Goal: Task Accomplishment & Management: Manage account settings

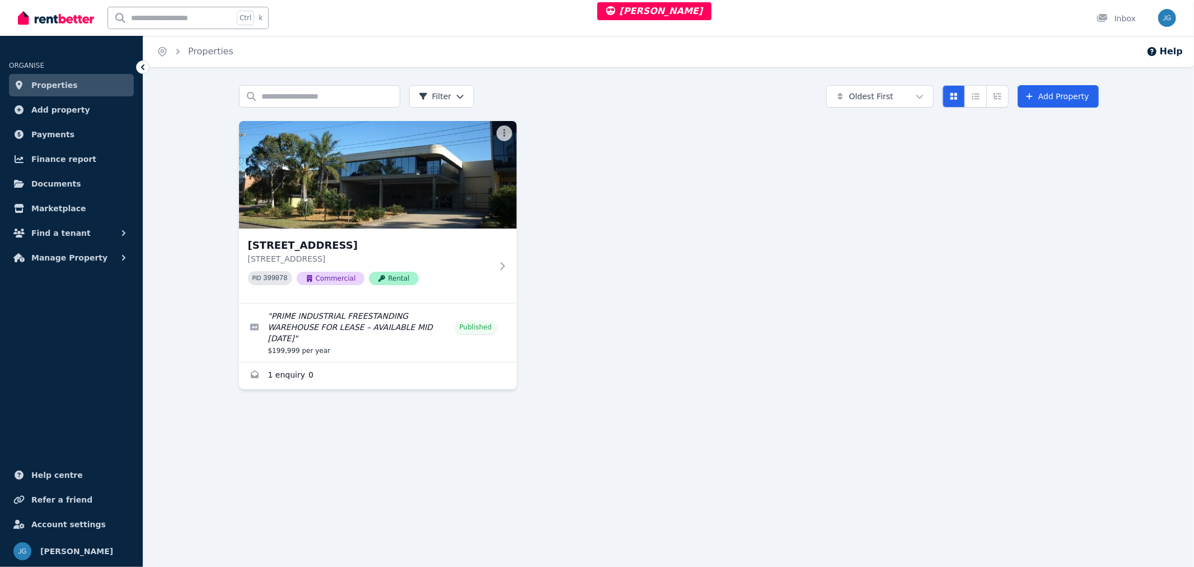
click at [368, 182] on img at bounding box center [378, 175] width 278 height 108
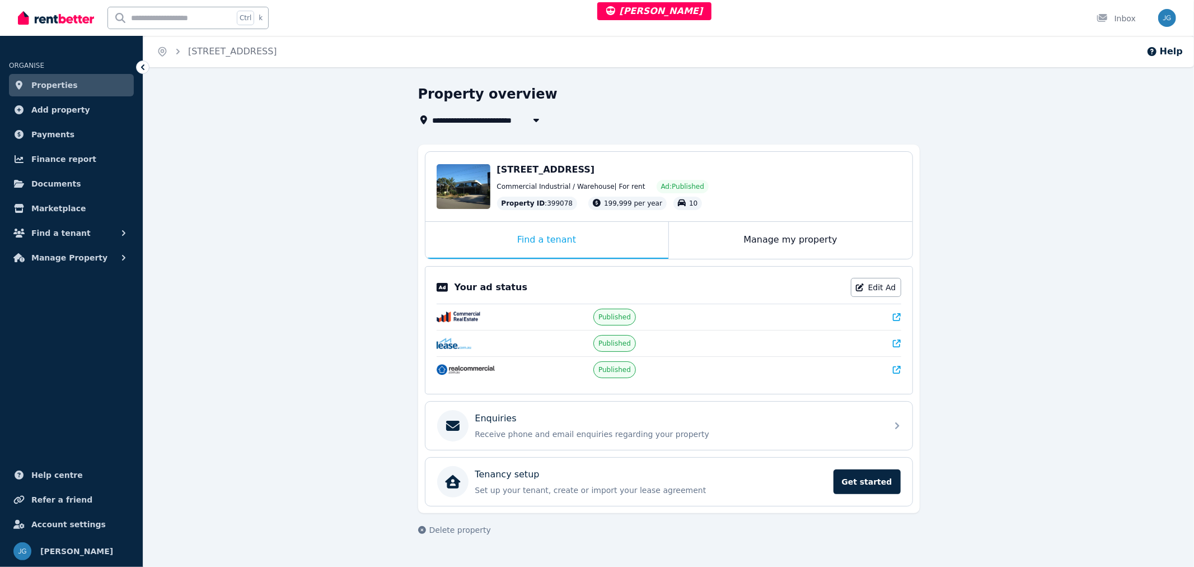
click at [81, 236] on button "Find a tenant" at bounding box center [71, 233] width 125 height 22
click at [68, 302] on span "Applications" at bounding box center [87, 302] width 76 height 13
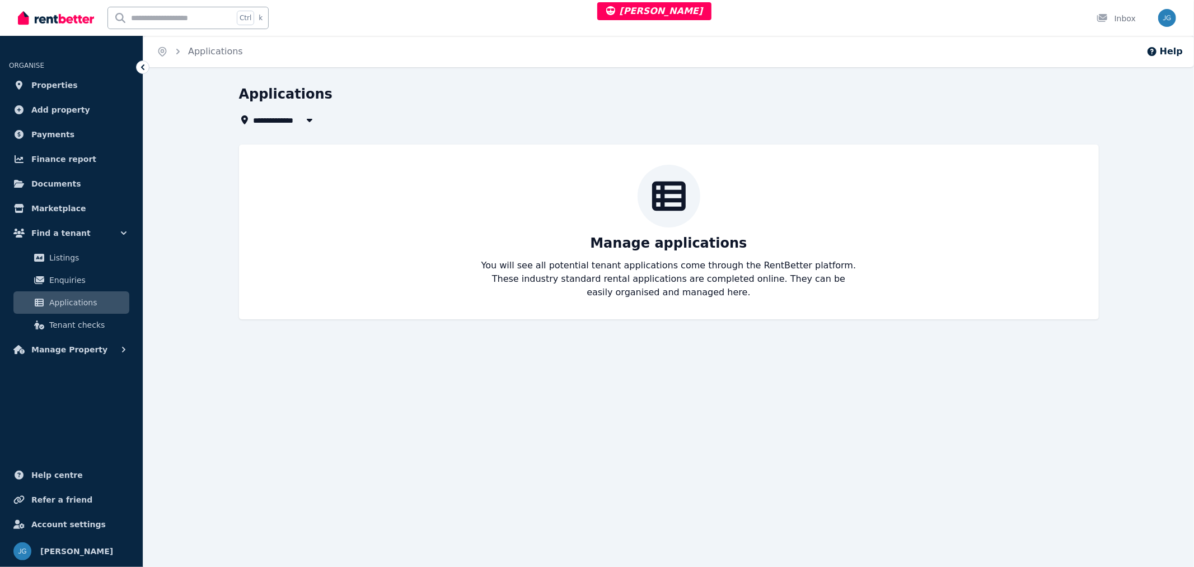
click at [283, 118] on span "All Properties" at bounding box center [290, 119] width 72 height 13
click at [687, 176] on div at bounding box center [669, 196] width 63 height 63
click at [309, 121] on icon "button" at bounding box center [309, 120] width 6 height 3
type input "**********"
click at [69, 230] on span "Find a tenant" at bounding box center [60, 232] width 59 height 13
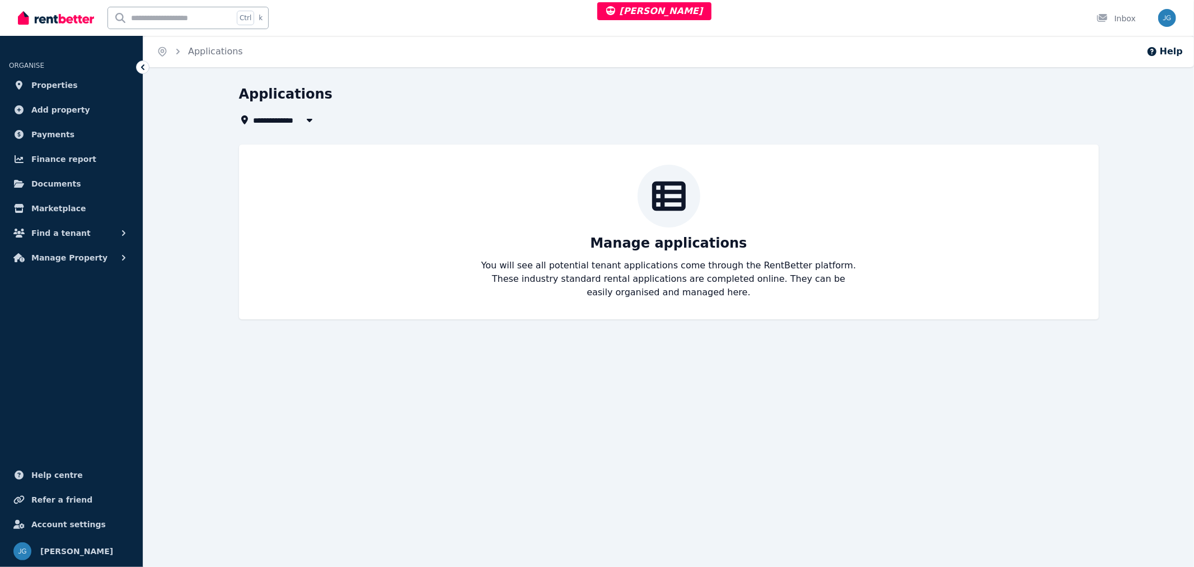
click at [69, 80] on link "Properties" at bounding box center [71, 85] width 125 height 22
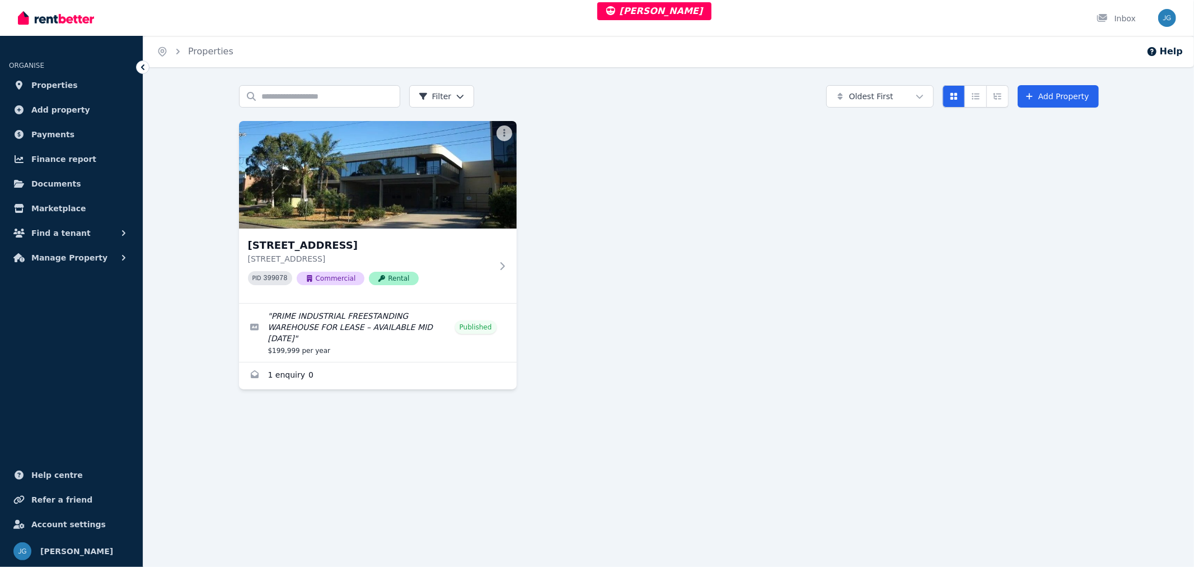
click at [443, 264] on div "13 Centre Pl, Wetherill Park 13 Centre Pl, Wetherill Park NSW 2164 PID 399078 C…" at bounding box center [370, 265] width 244 height 57
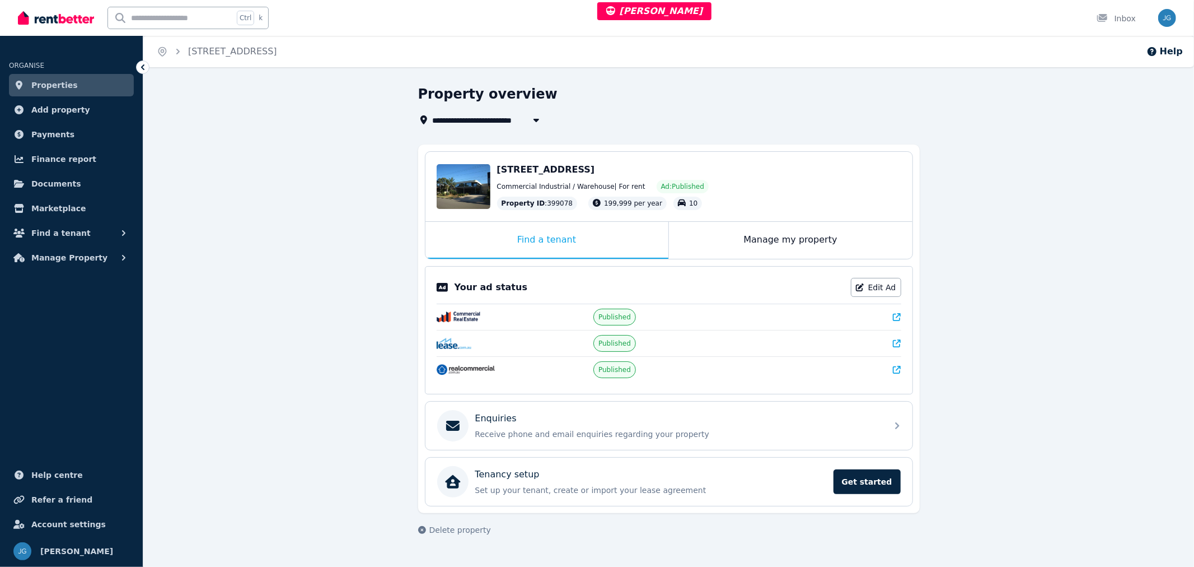
drag, startPoint x: 432, startPoint y: 124, endPoint x: 478, endPoint y: 124, distance: 45.9
click at [478, 124] on div "**********" at bounding box center [482, 119] width 128 height 13
drag, startPoint x: 497, startPoint y: 166, endPoint x: 605, endPoint y: 165, distance: 108.1
click at [595, 165] on span "13 Centre Pl, Wetherill Park NSW 2164" at bounding box center [546, 169] width 98 height 11
copy span "13 Centre Pl, Wetherill Park"
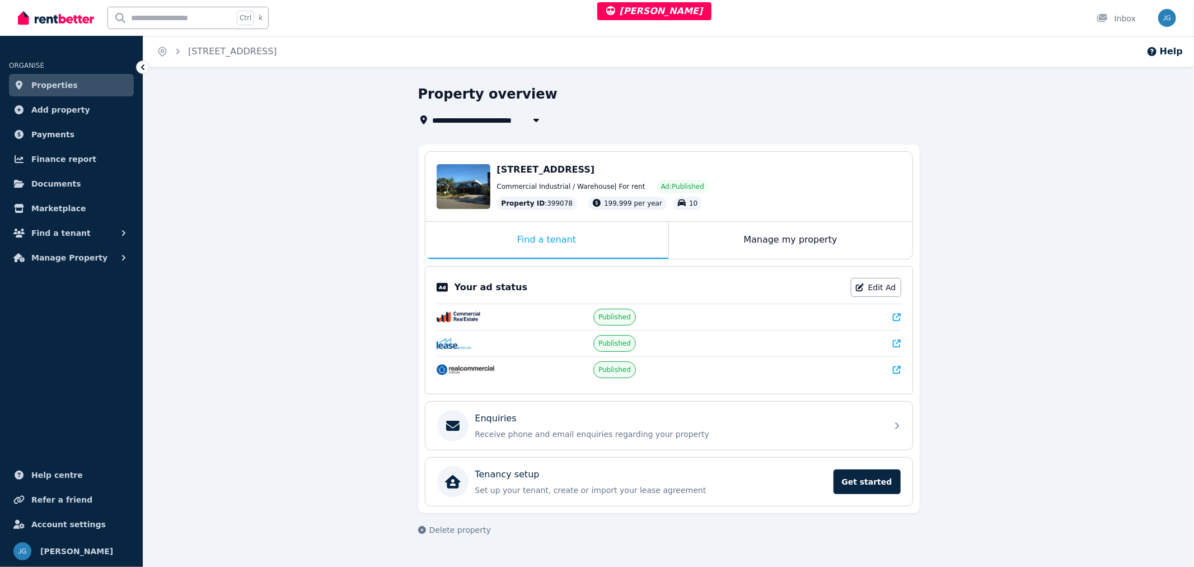
click at [59, 85] on span "Properties" at bounding box center [54, 84] width 46 height 13
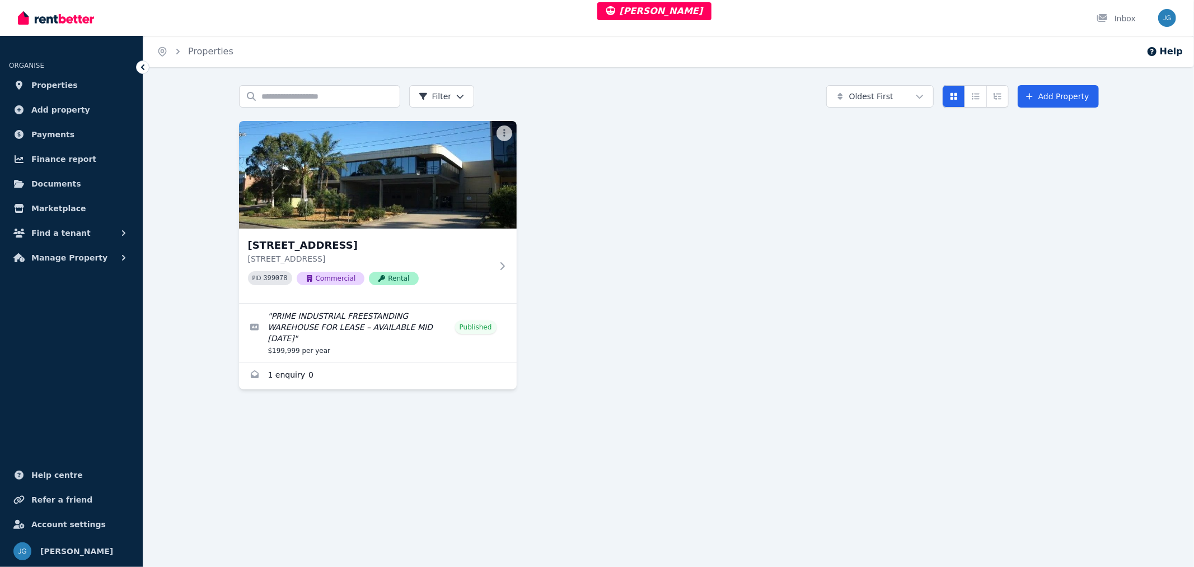
click at [60, 241] on button "Find a tenant" at bounding box center [71, 233] width 125 height 22
click at [75, 304] on span "Applications" at bounding box center [87, 302] width 76 height 13
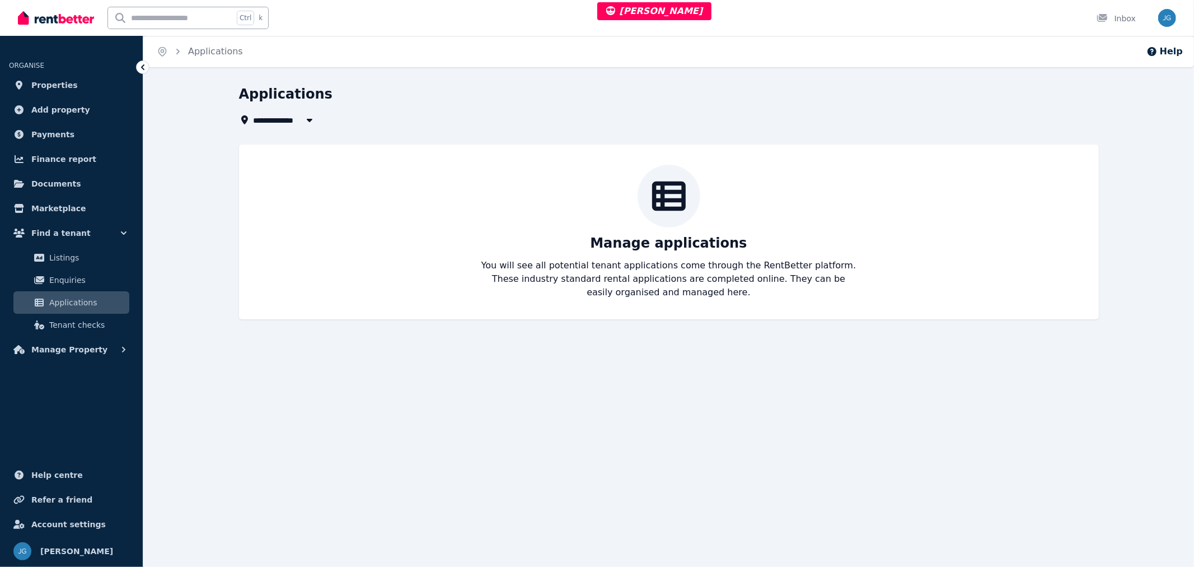
click at [304, 113] on button "button" at bounding box center [310, 119] width 20 height 13
type input "**********"
click at [310, 158] on span "Create new property" at bounding box center [315, 161] width 81 height 11
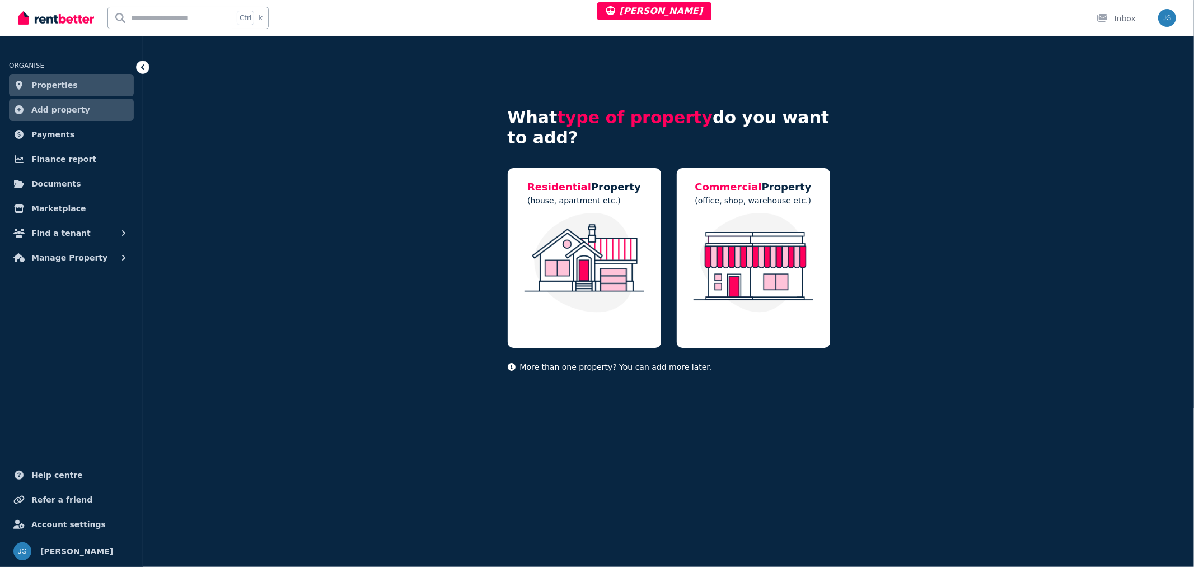
click at [67, 85] on span "Properties" at bounding box center [54, 84] width 46 height 13
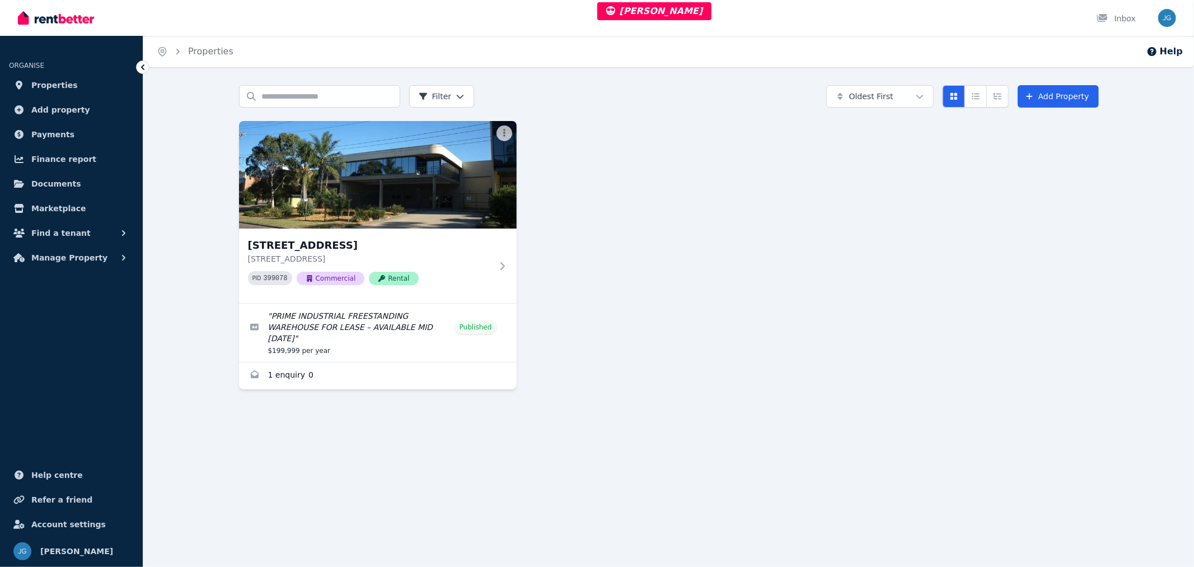
click at [405, 375] on link "Enquiries for 13 Centre Pl, Wetherill Park" at bounding box center [378, 375] width 278 height 27
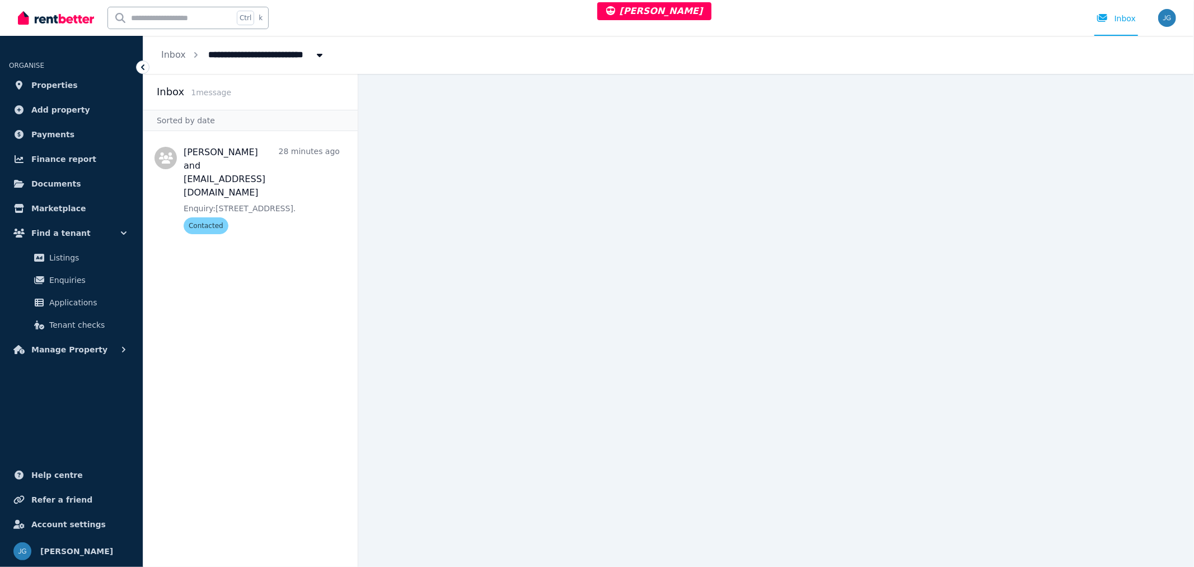
click at [63, 85] on span "Properties" at bounding box center [54, 84] width 46 height 13
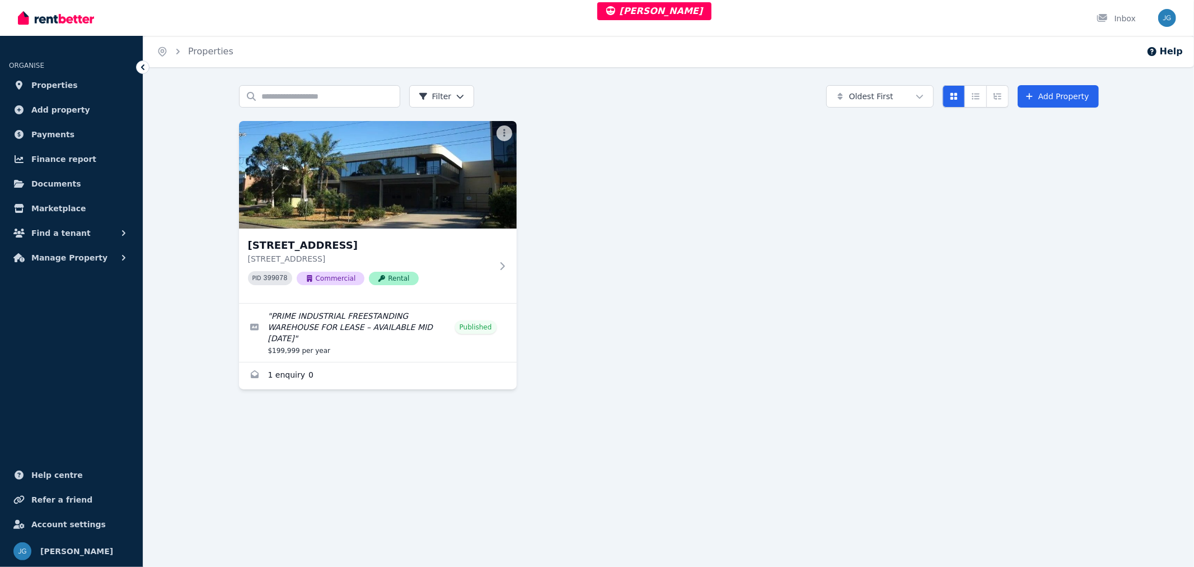
click at [450, 250] on h3 "13 Centre Pl, Wetherill Park" at bounding box center [370, 245] width 244 height 16
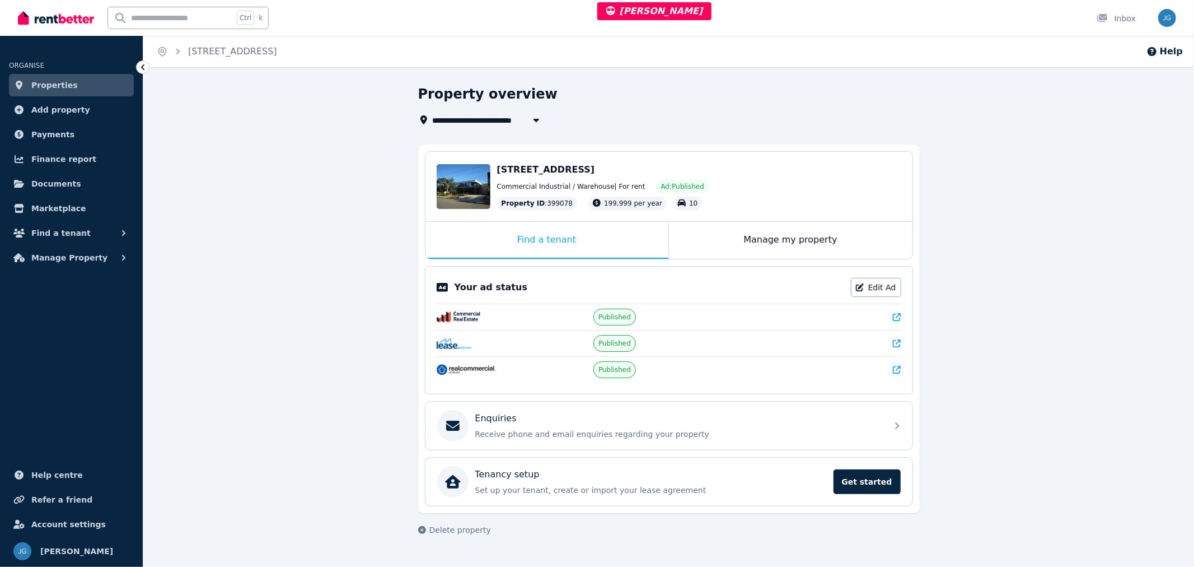
click at [536, 115] on icon "button" at bounding box center [536, 119] width 11 height 9
type input "**********"
click at [69, 227] on span "Find a tenant" at bounding box center [60, 232] width 59 height 13
click at [71, 354] on span "Manage Property" at bounding box center [69, 349] width 76 height 13
click at [74, 258] on span "Manage Property" at bounding box center [69, 257] width 76 height 13
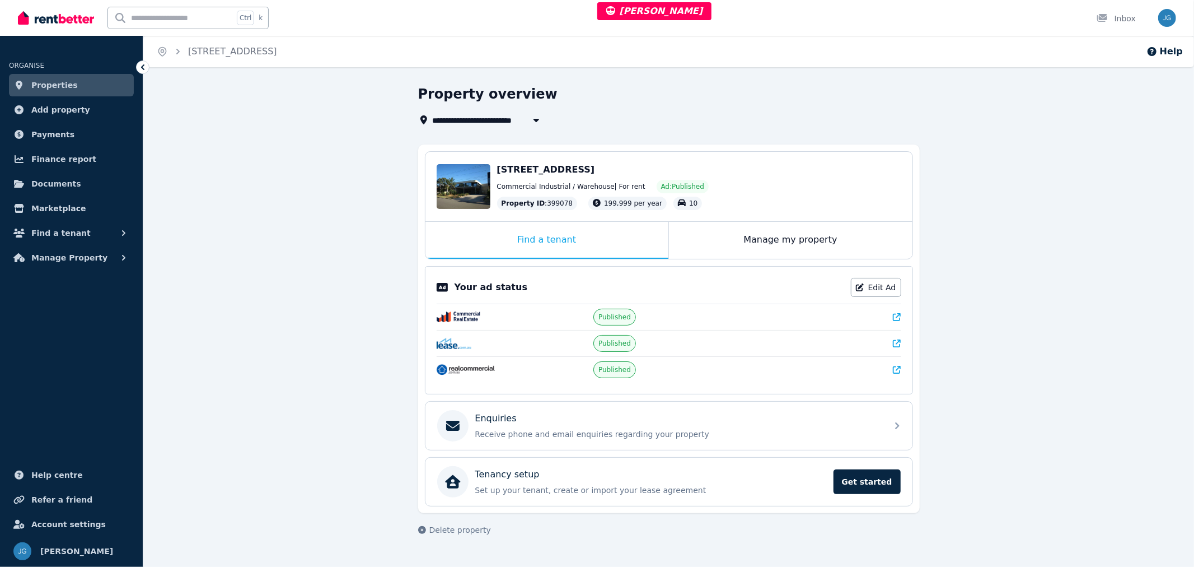
click at [78, 237] on button "Find a tenant" at bounding box center [71, 233] width 125 height 22
click at [68, 305] on span "Applications" at bounding box center [87, 302] width 76 height 13
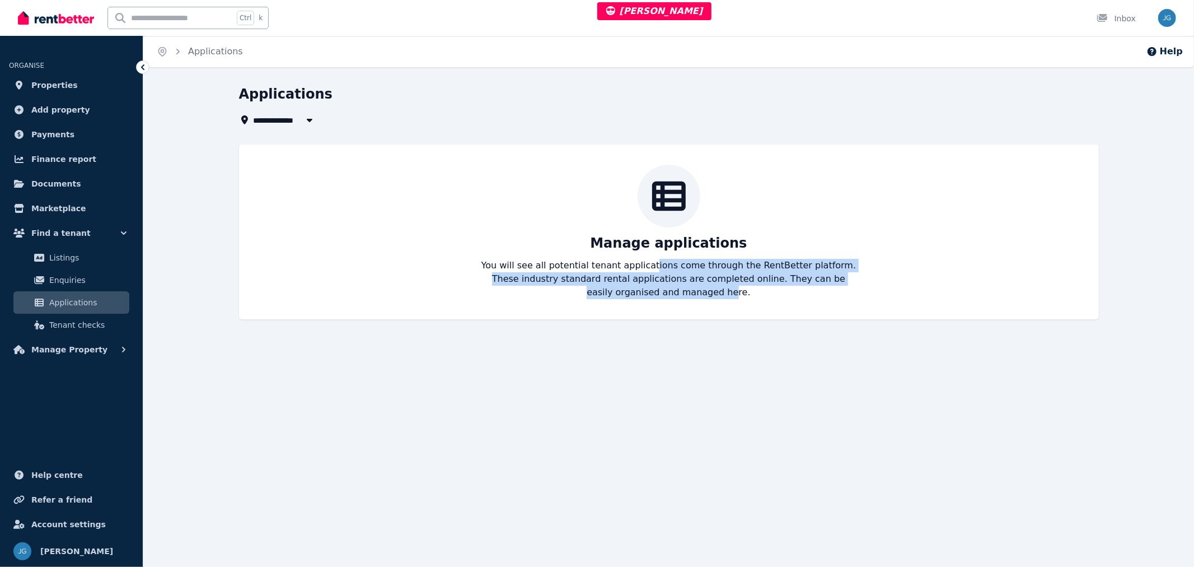
drag, startPoint x: 648, startPoint y: 267, endPoint x: 688, endPoint y: 290, distance: 45.4
click at [688, 290] on p "You will see all potential tenant applications come through the RentBetter plat…" at bounding box center [669, 279] width 376 height 40
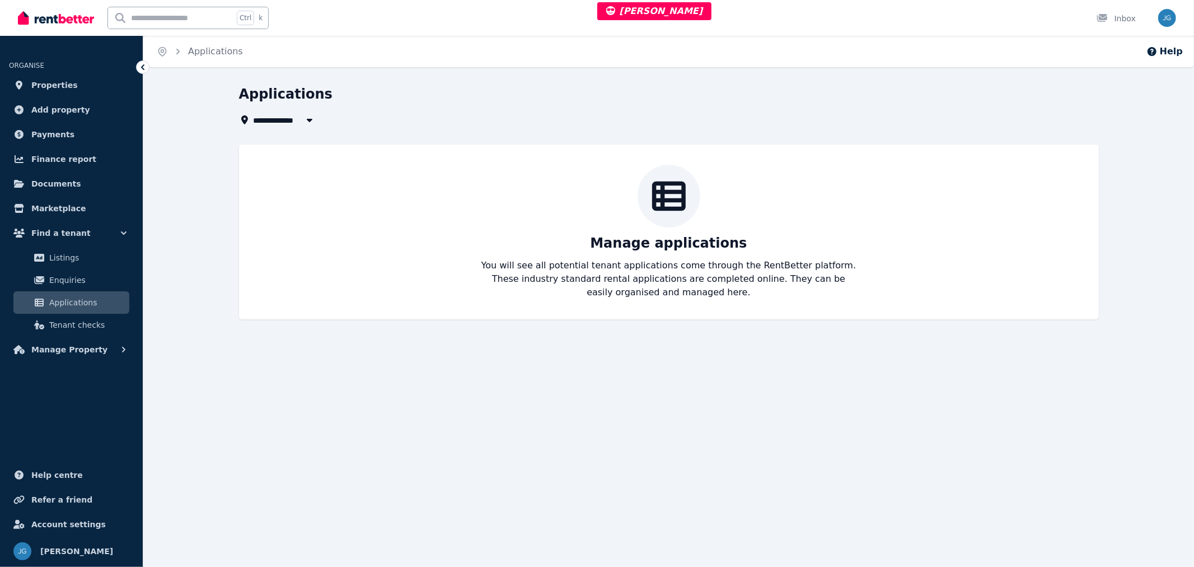
click at [69, 227] on span "Find a tenant" at bounding box center [60, 232] width 59 height 13
click at [52, 108] on span "Add property" at bounding box center [60, 109] width 59 height 13
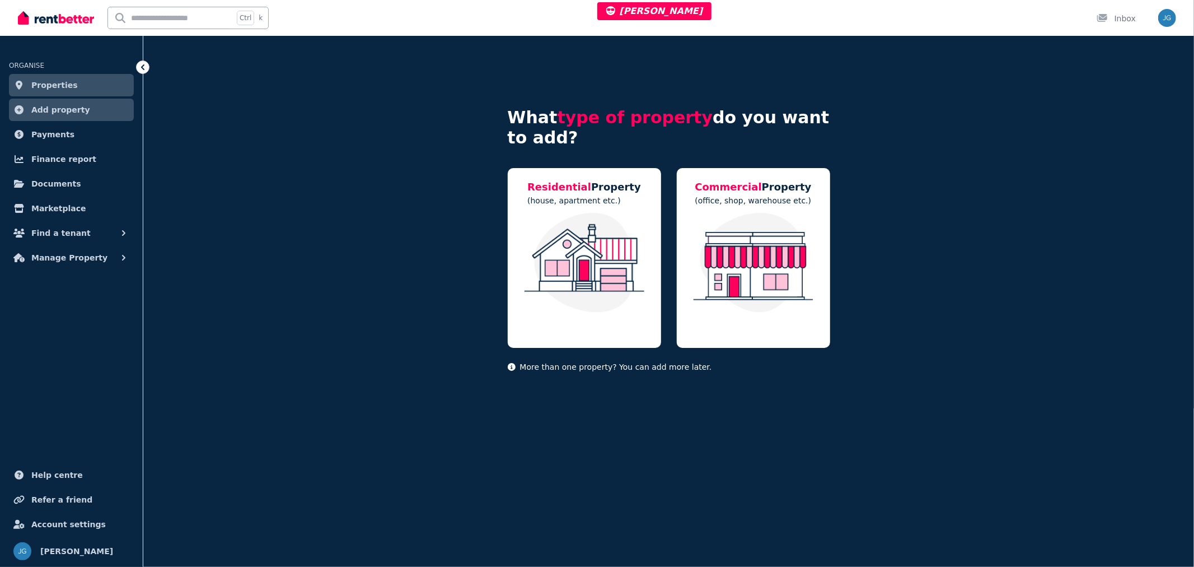
click at [48, 141] on span "Payments" at bounding box center [52, 134] width 43 height 13
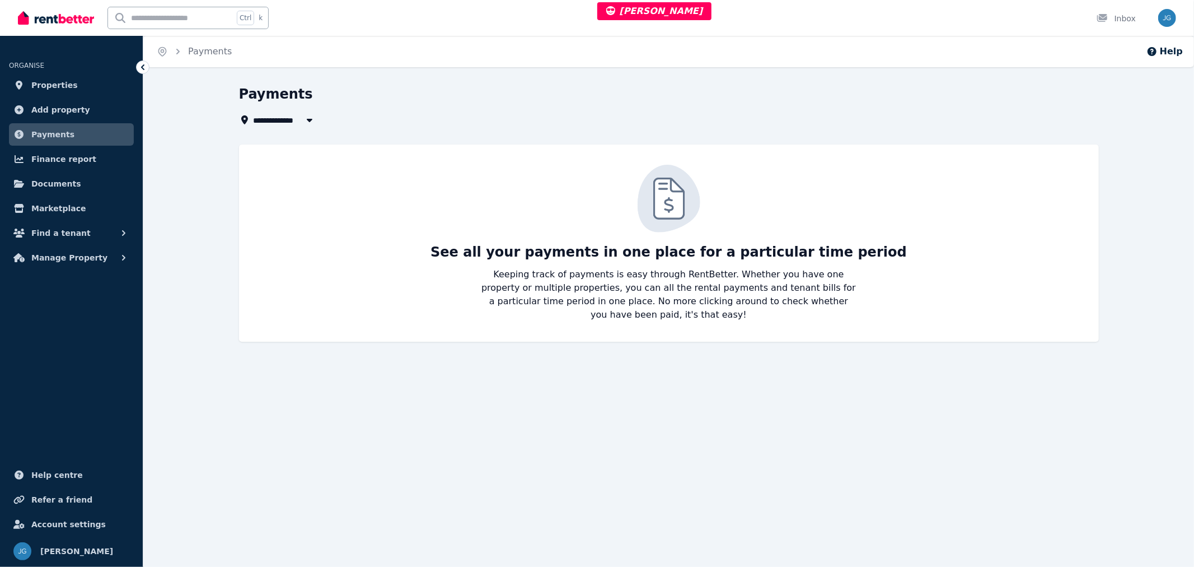
click at [48, 155] on span "Finance report" at bounding box center [63, 158] width 65 height 13
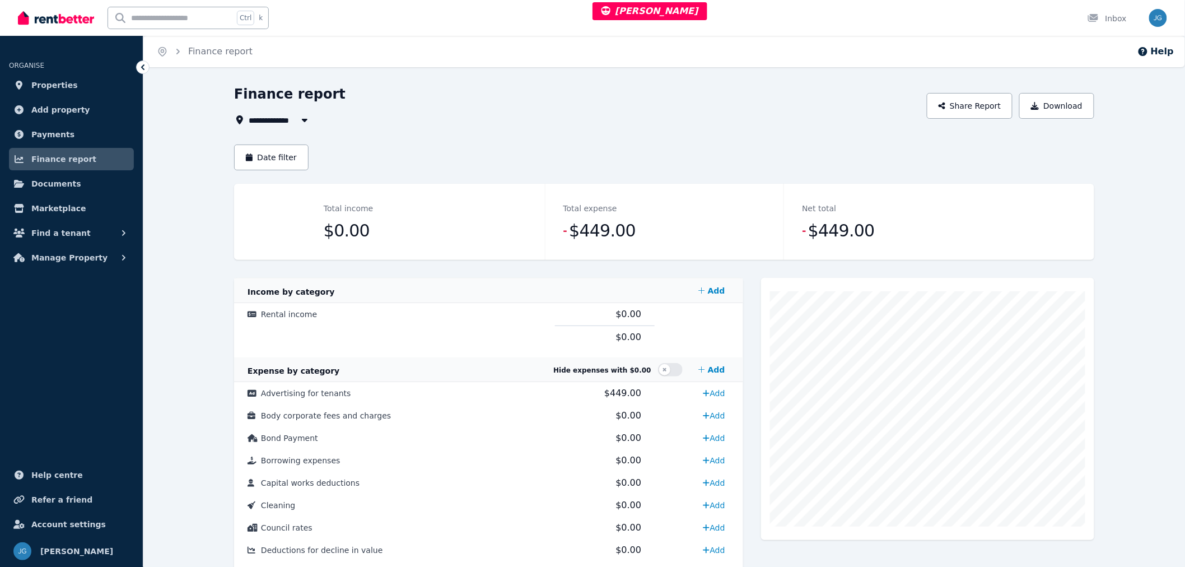
click at [48, 169] on link "Finance report" at bounding box center [71, 159] width 125 height 22
click at [48, 183] on span "Documents" at bounding box center [56, 183] width 50 height 13
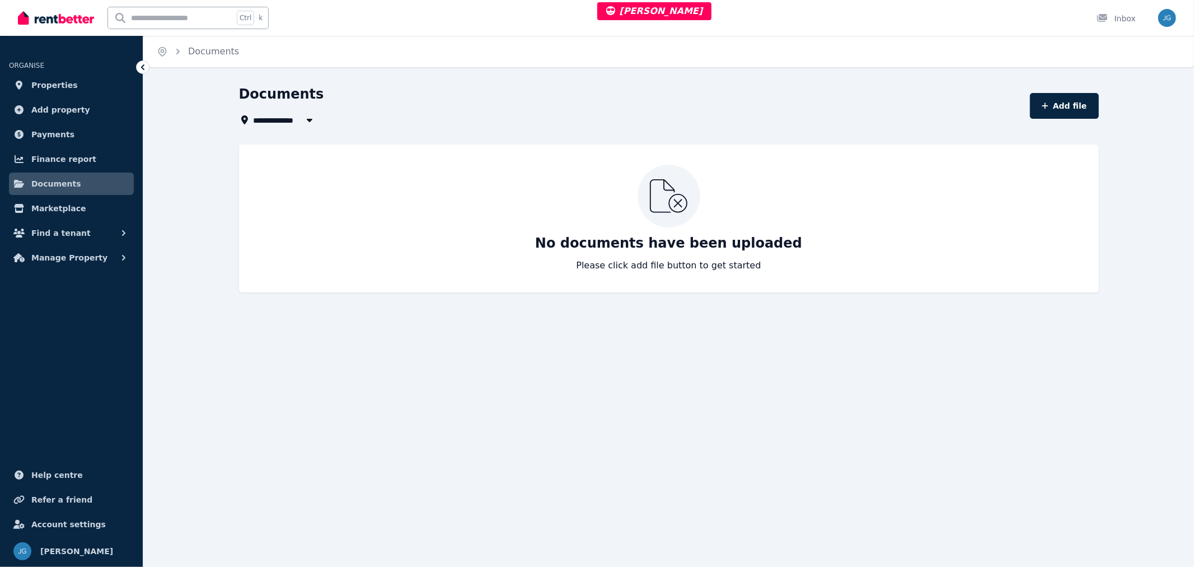
click at [49, 199] on link "Marketplace" at bounding box center [71, 208] width 125 height 22
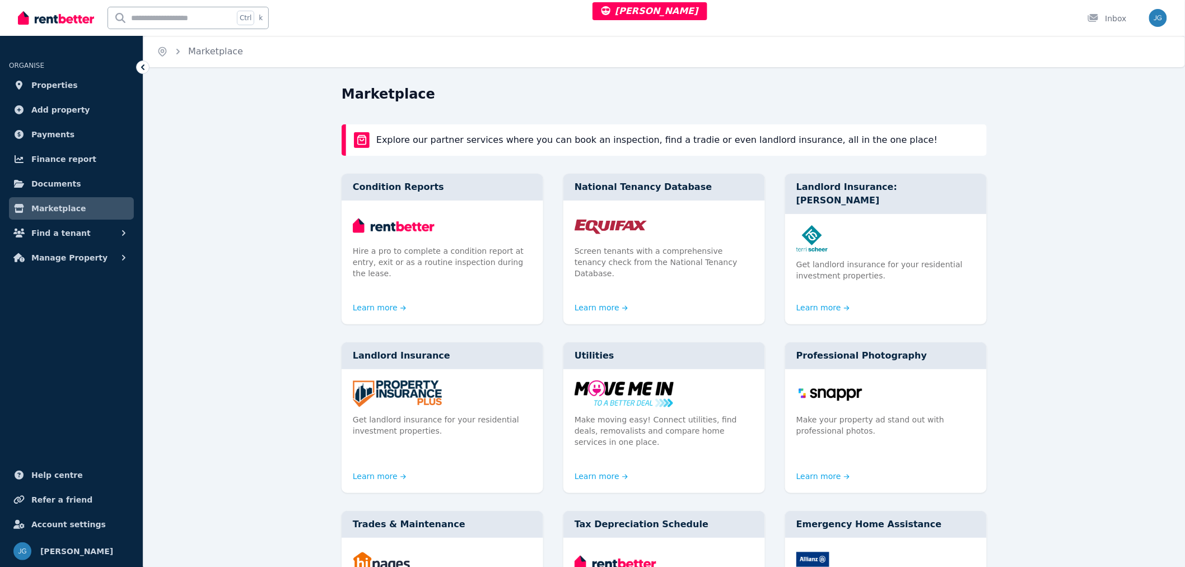
click at [54, 222] on button "Find a tenant" at bounding box center [71, 233] width 125 height 22
click at [46, 259] on link "Listings" at bounding box center [71, 257] width 116 height 22
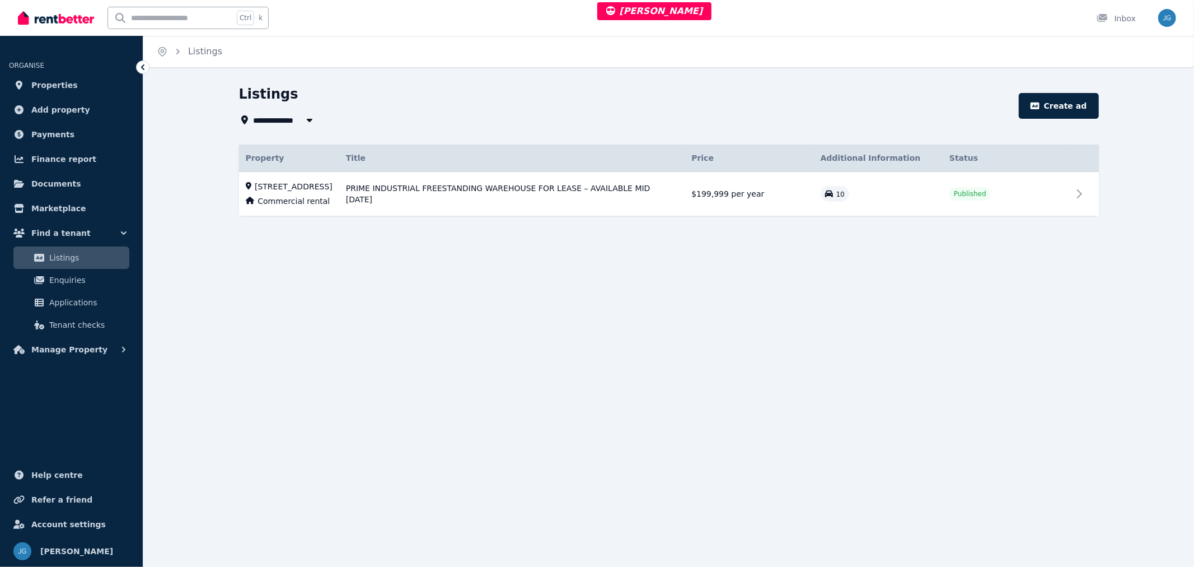
click at [1079, 200] on icon at bounding box center [1079, 193] width 13 height 13
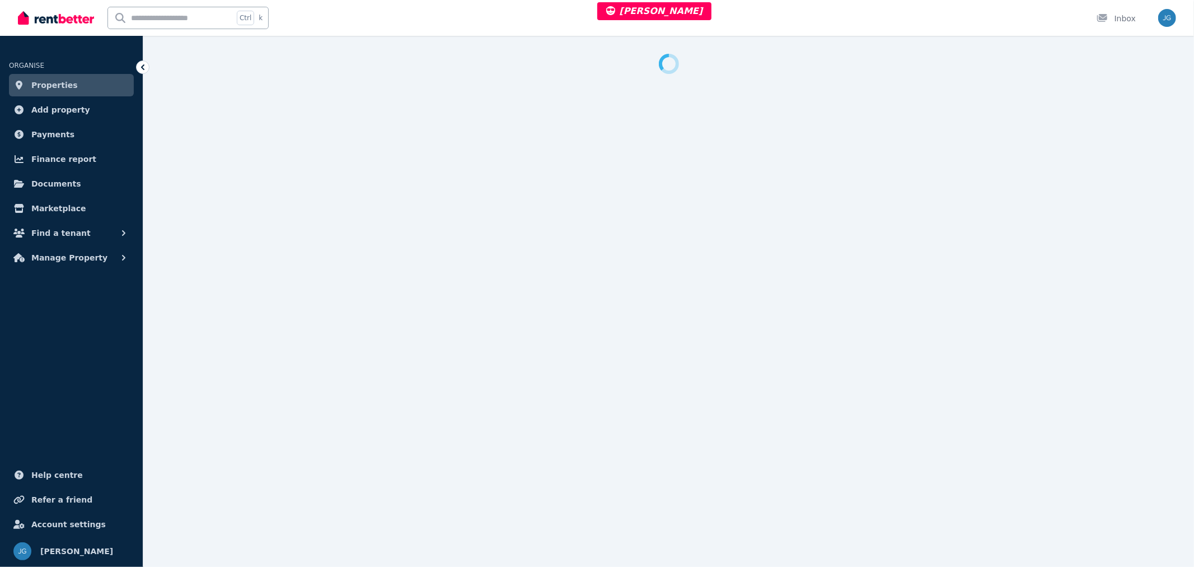
select select "***"
select select "**********"
select select "*********"
select select "**********"
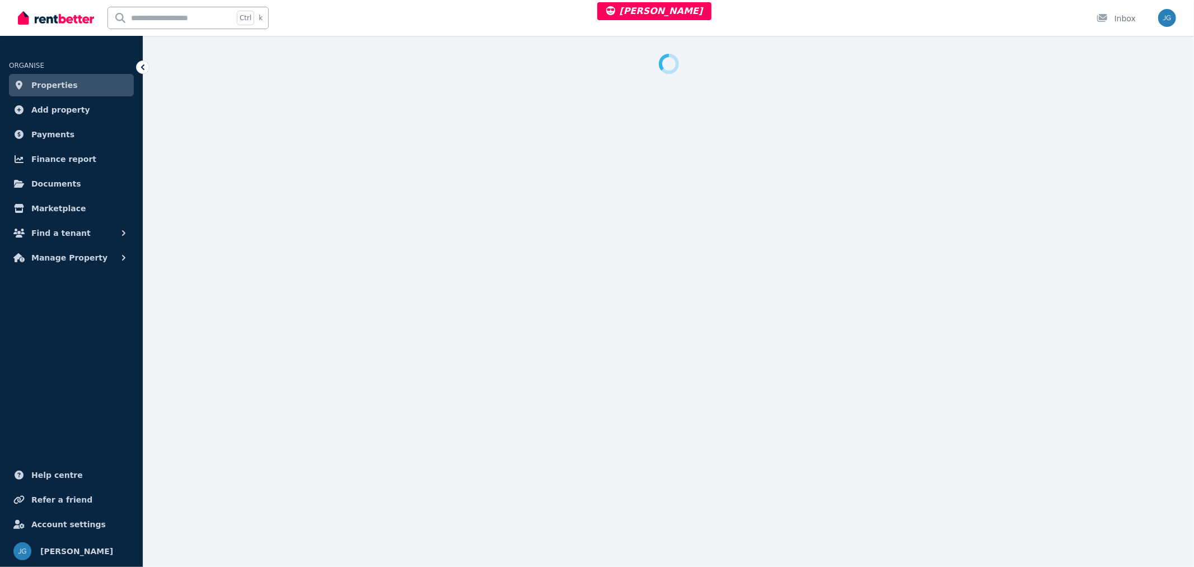
select select "**********"
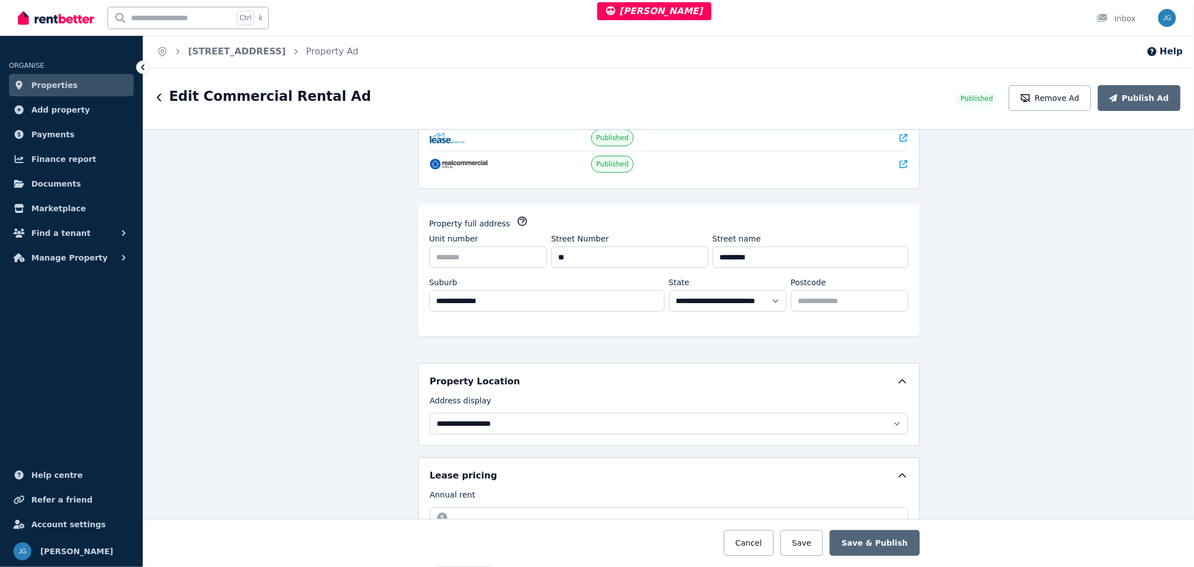
scroll to position [249, 0]
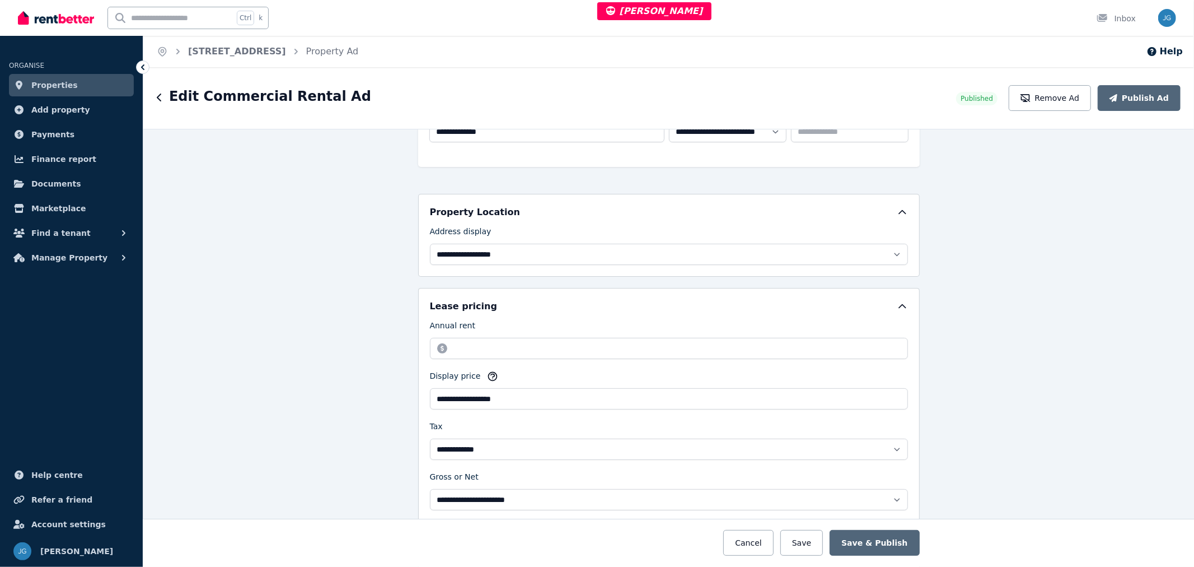
click at [69, 242] on button "Find a tenant" at bounding box center [71, 233] width 125 height 22
click at [52, 308] on span "Applications" at bounding box center [87, 302] width 76 height 13
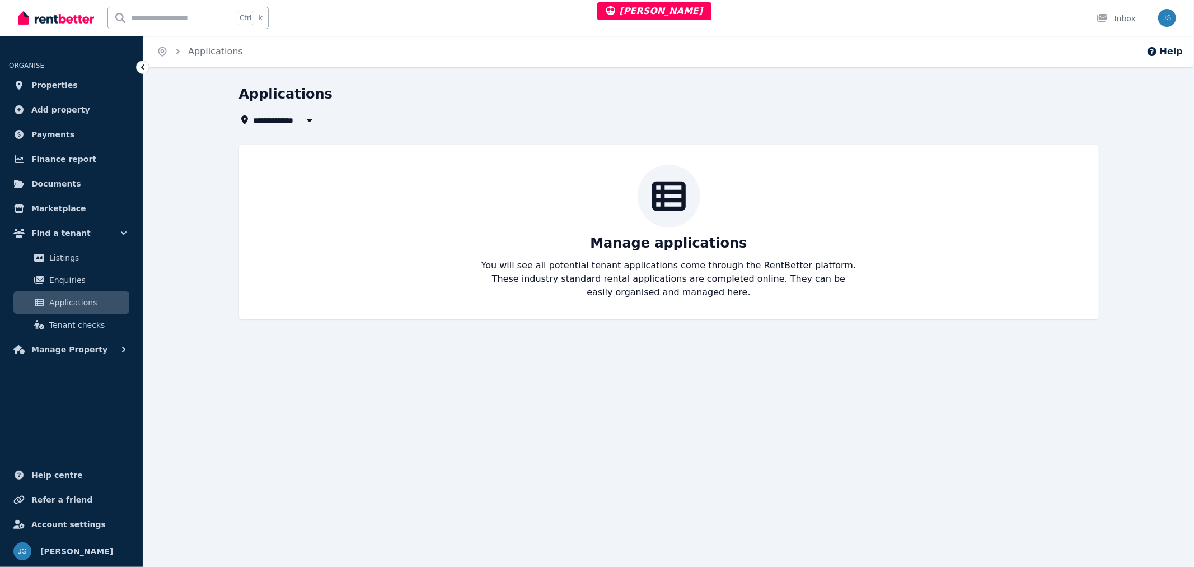
click at [58, 270] on link "Enquiries" at bounding box center [71, 280] width 116 height 22
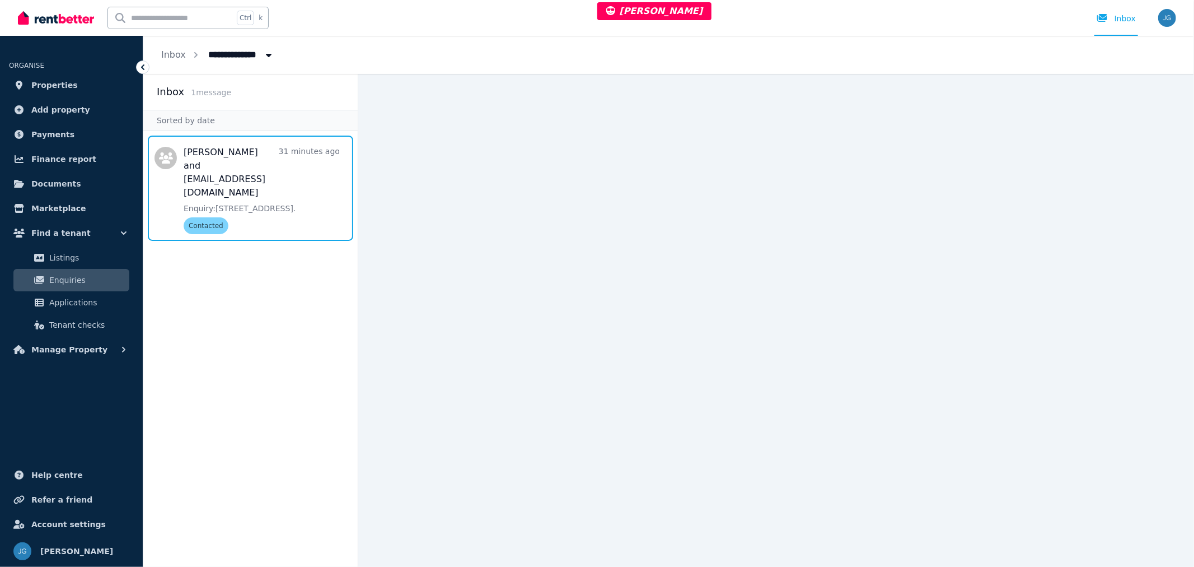
click at [273, 179] on span "Message list" at bounding box center [250, 188] width 214 height 105
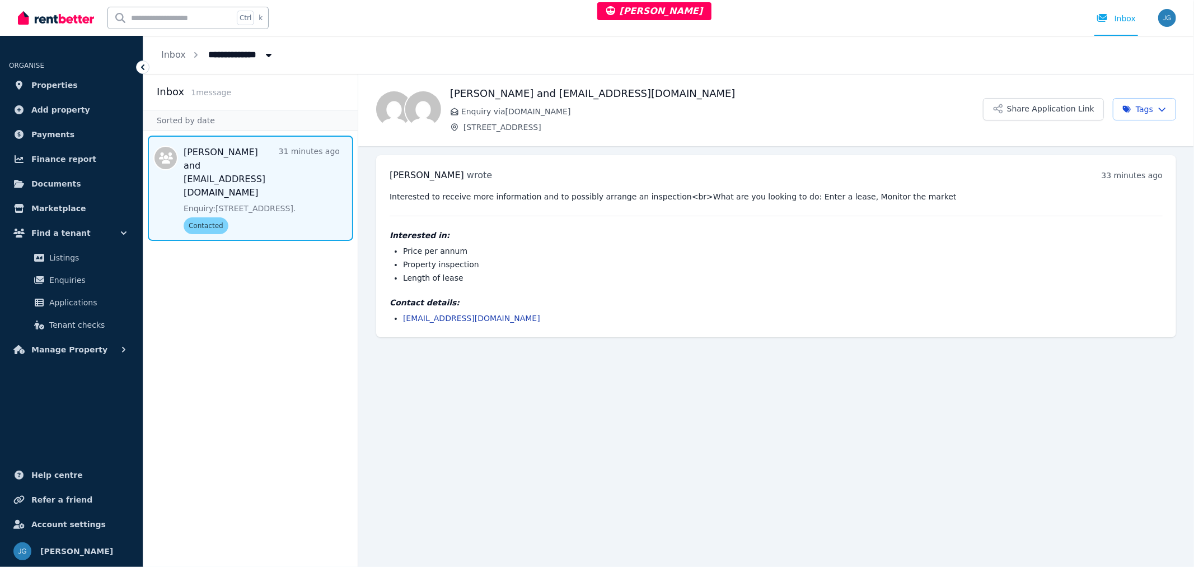
click at [1073, 108] on button "Share Application Link" at bounding box center [1043, 109] width 121 height 22
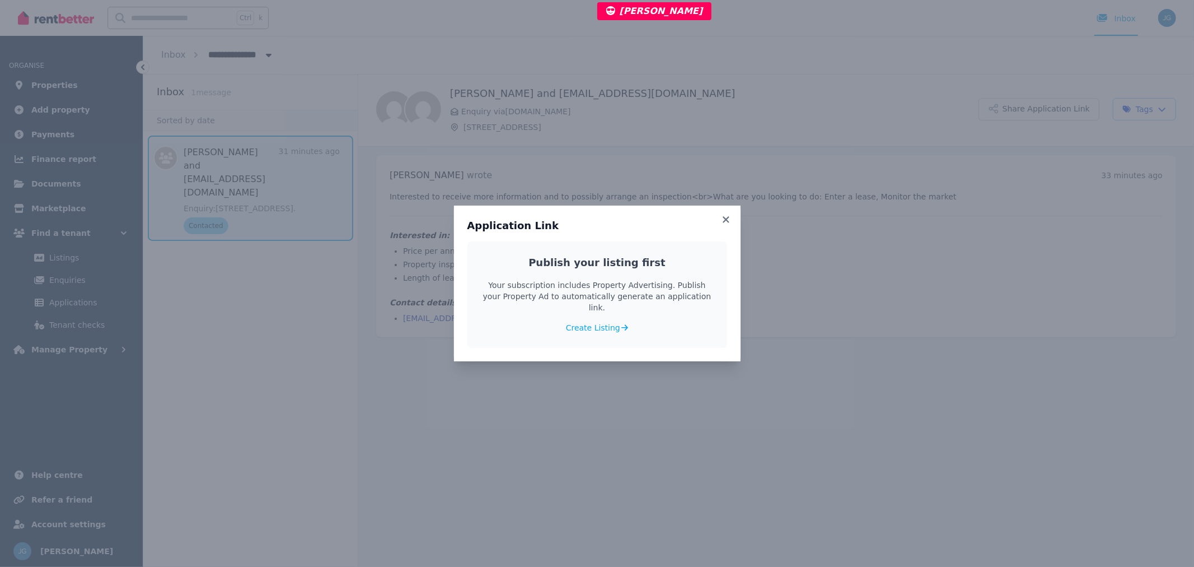
click at [719, 227] on h3 "Application Link" at bounding box center [598, 225] width 260 height 13
click at [728, 222] on icon at bounding box center [726, 219] width 11 height 10
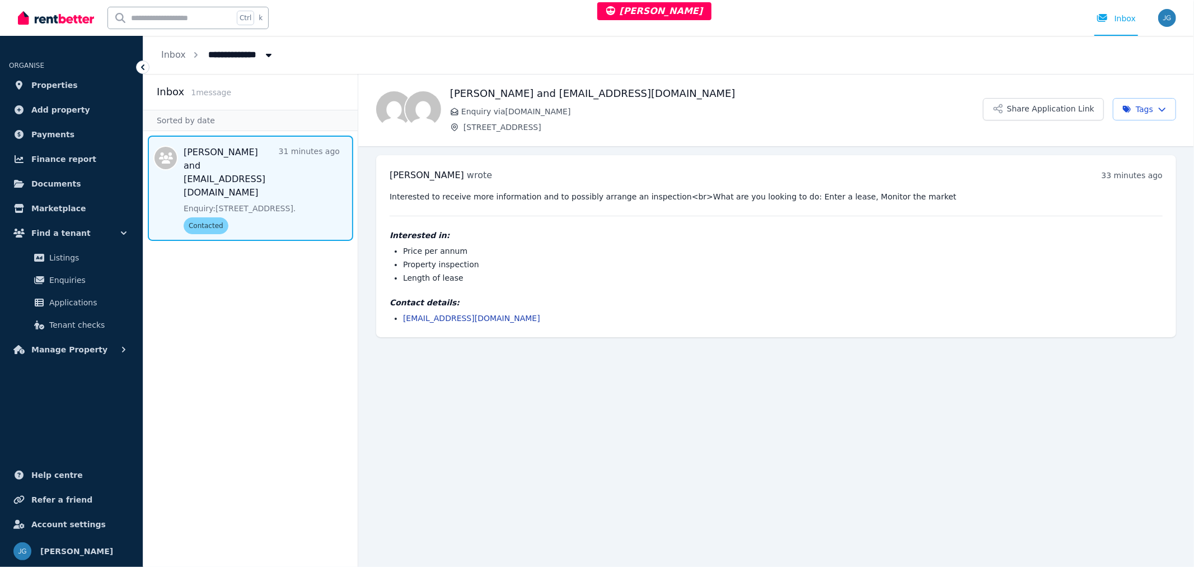
click at [1012, 115] on button "Share Application Link" at bounding box center [1043, 109] width 121 height 22
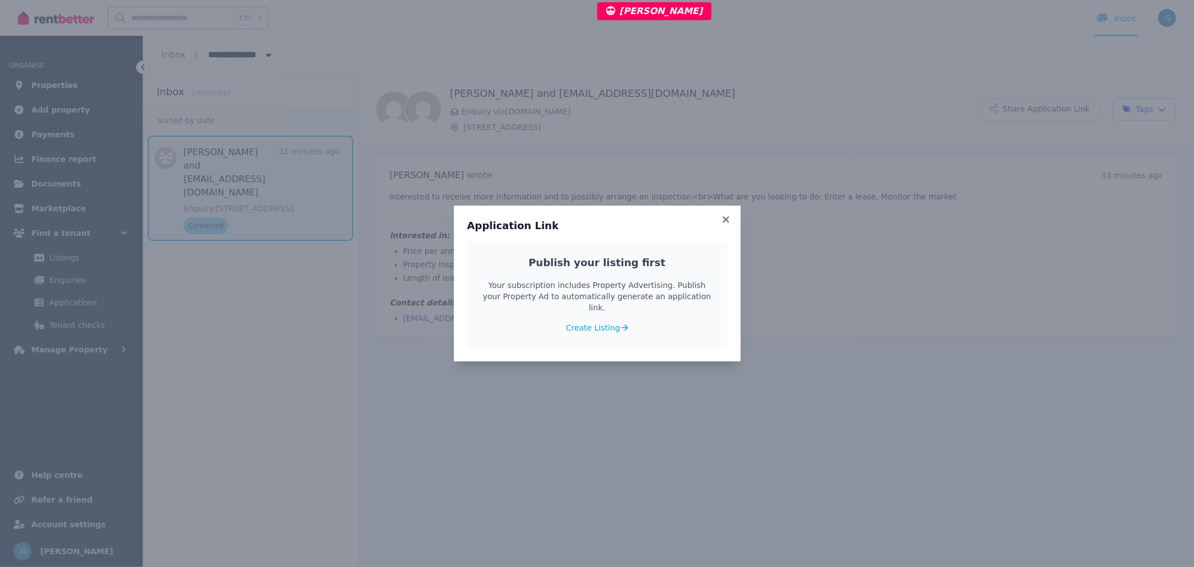
click at [722, 220] on icon at bounding box center [726, 219] width 11 height 10
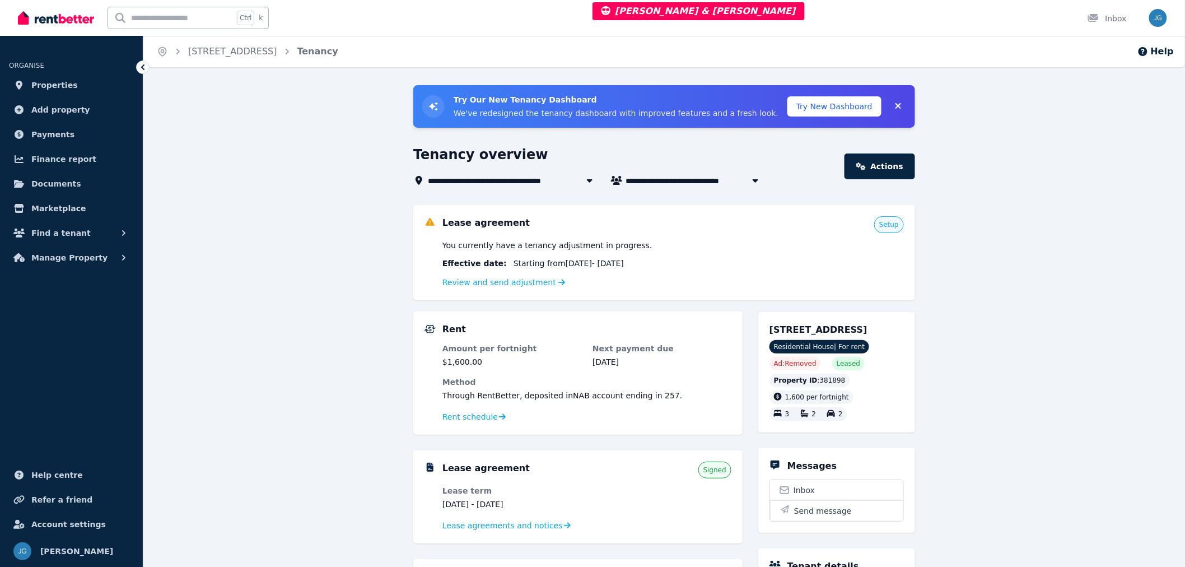
click at [524, 280] on link "Review and send adjustment" at bounding box center [503, 282] width 123 height 9
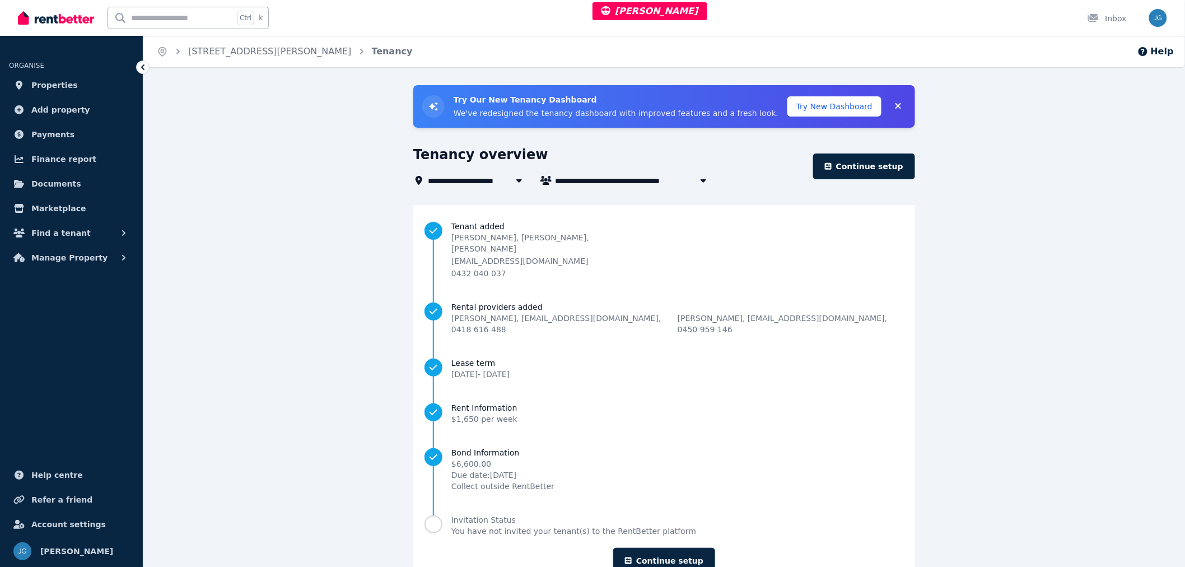
click at [46, 78] on span "Properties" at bounding box center [54, 84] width 46 height 13
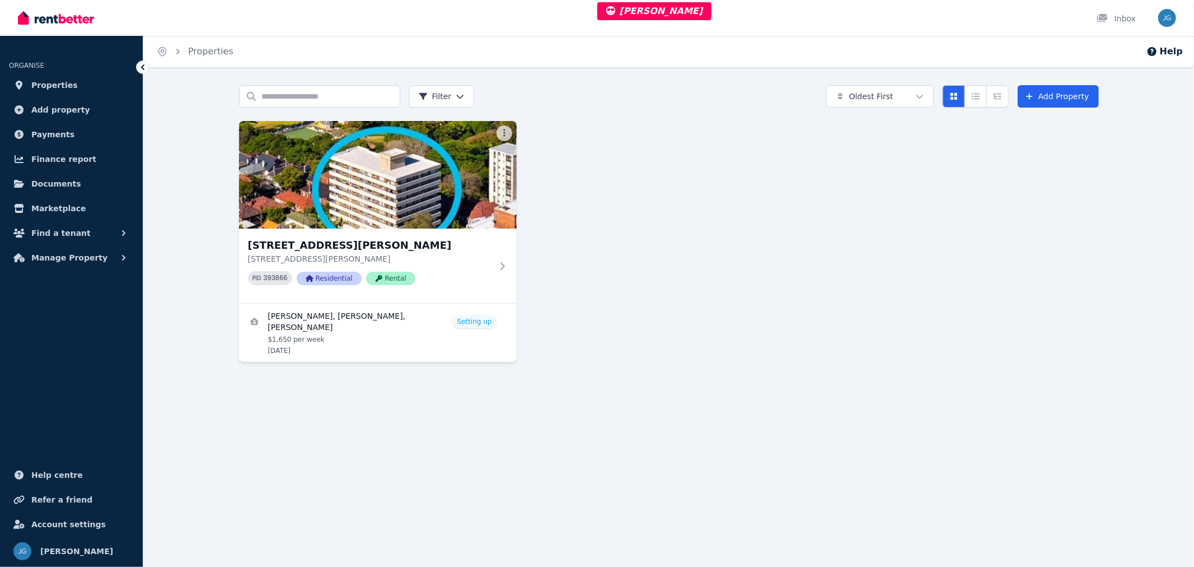
click at [351, 196] on img at bounding box center [378, 175] width 278 height 108
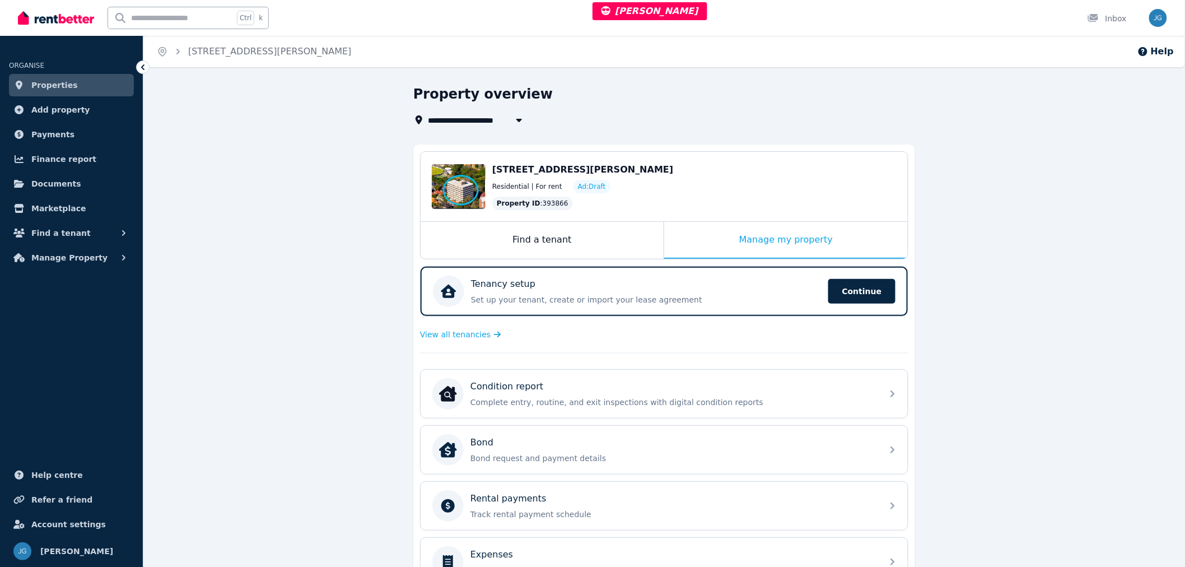
click at [707, 291] on div "Tenancy setup Set up your tenant, create or import your lease agreement Continue" at bounding box center [646, 291] width 351 height 28
click at [477, 284] on p "Tenancy setup" at bounding box center [503, 283] width 64 height 13
click at [802, 295] on p "Set up your tenant, create or import your lease agreement" at bounding box center [646, 299] width 351 height 11
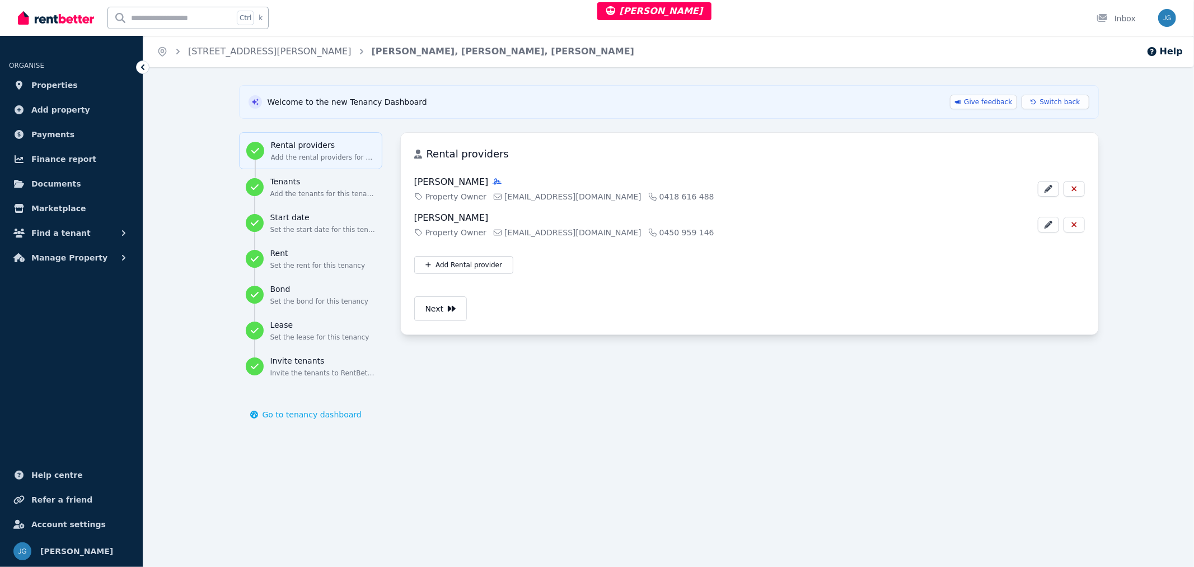
click at [440, 304] on button "Next" at bounding box center [440, 308] width 53 height 25
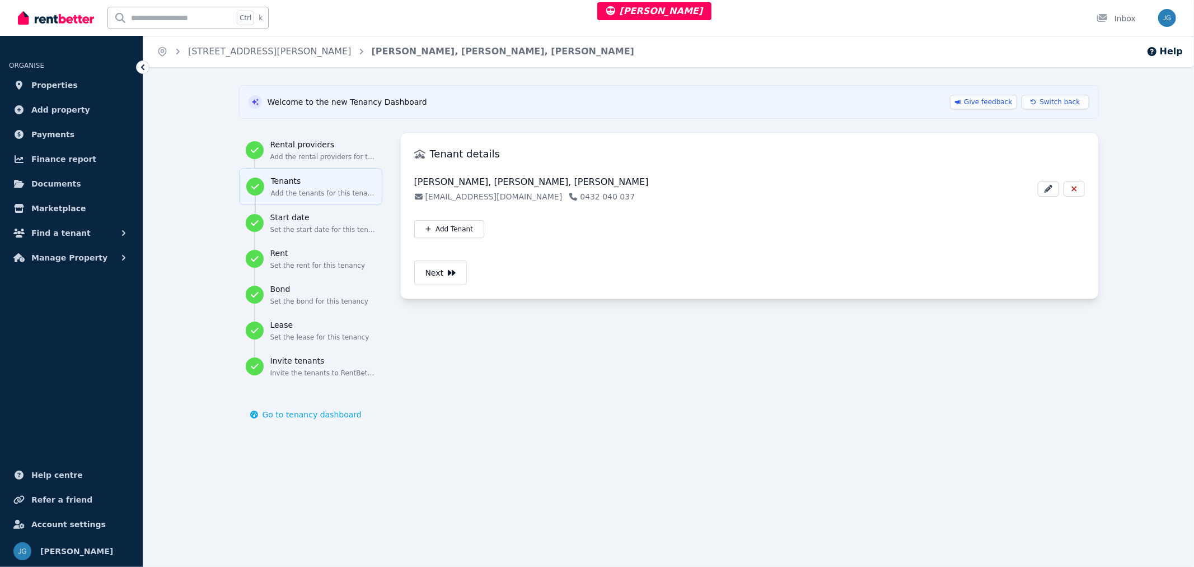
click at [436, 275] on button "Next" at bounding box center [440, 272] width 53 height 25
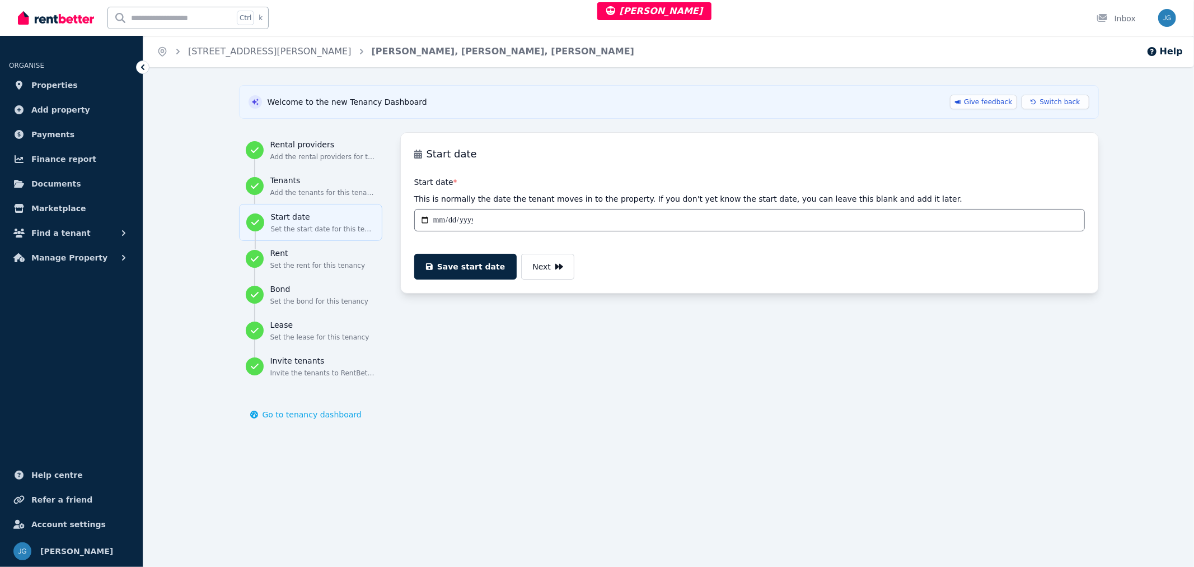
click at [248, 49] on link "[STREET_ADDRESS][PERSON_NAME]" at bounding box center [270, 51] width 164 height 11
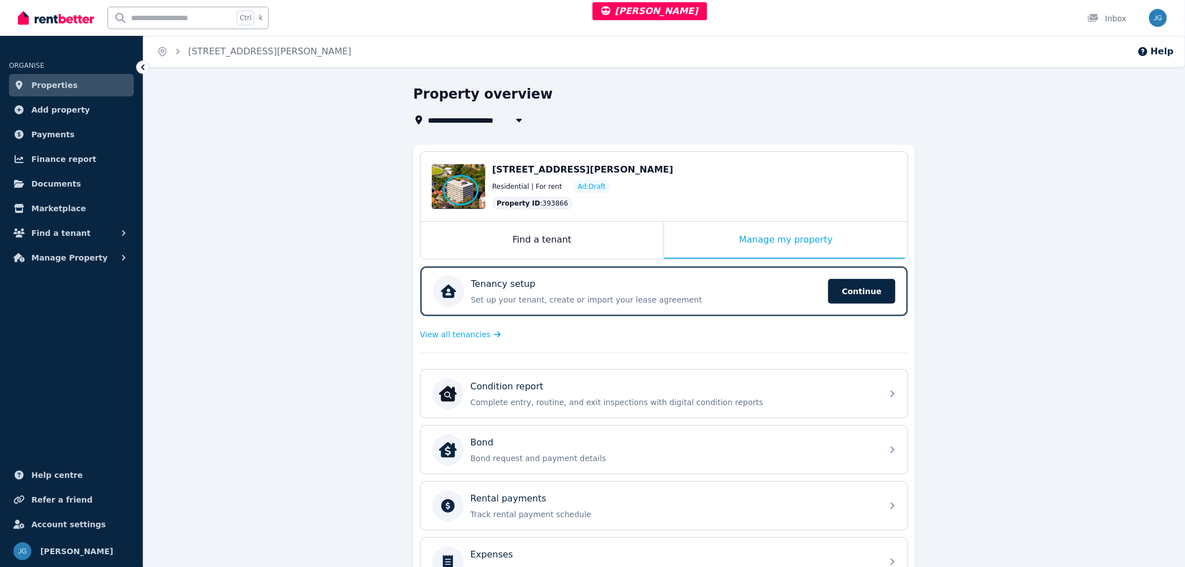
click at [779, 243] on div "Manage my property" at bounding box center [786, 240] width 244 height 37
click at [782, 284] on div "Tenancy setup" at bounding box center [646, 283] width 351 height 13
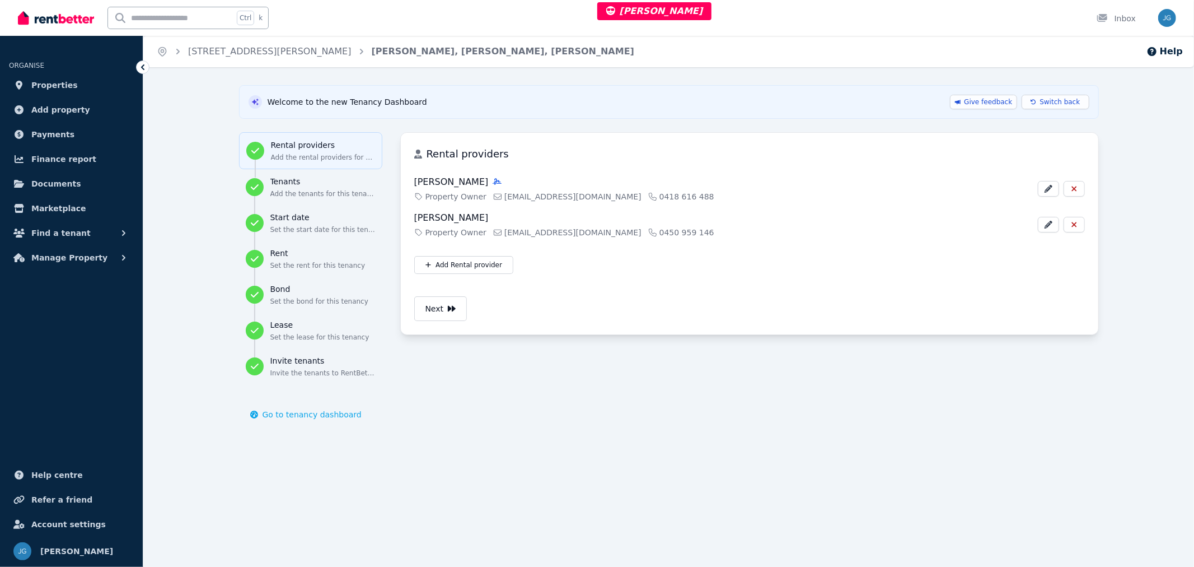
click at [443, 312] on button "Next" at bounding box center [440, 308] width 53 height 25
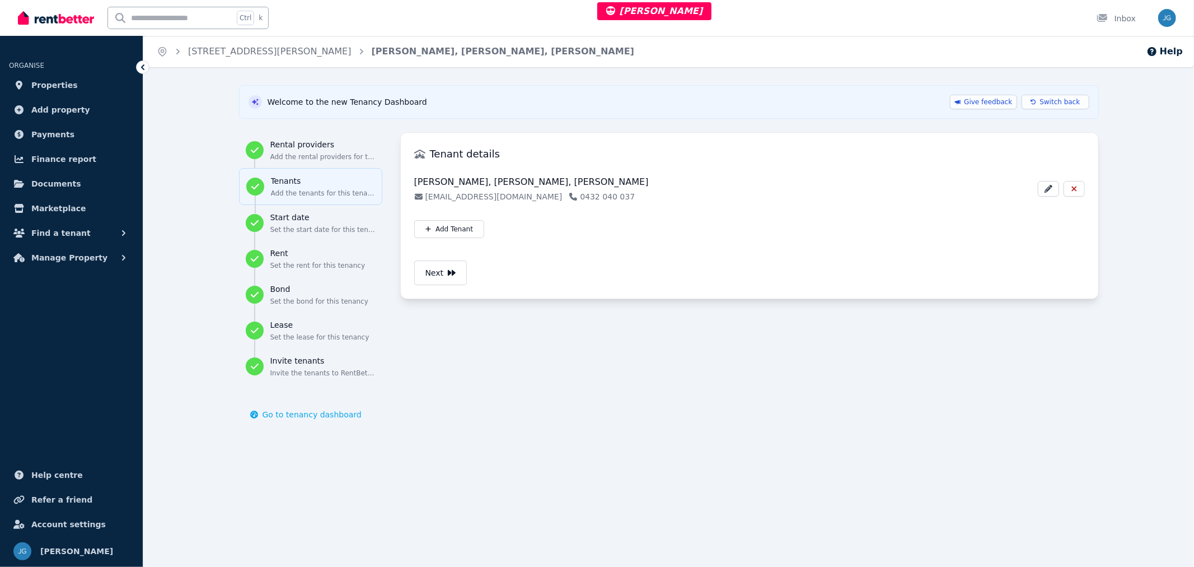
click at [435, 272] on button "Next" at bounding box center [440, 272] width 53 height 25
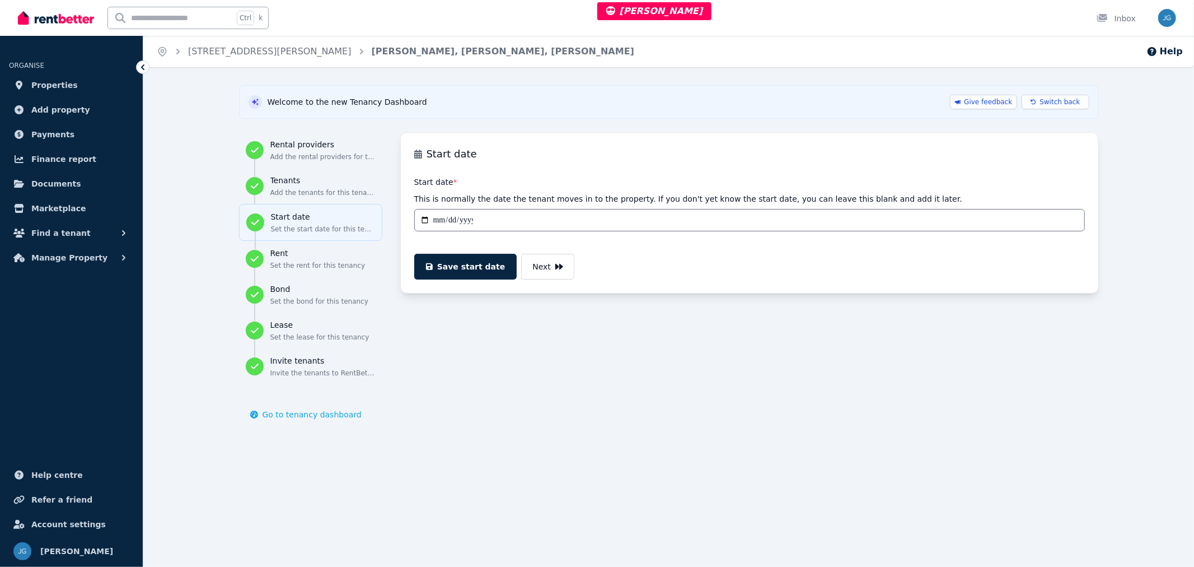
click at [287, 178] on h3 "Tenants" at bounding box center [322, 180] width 105 height 11
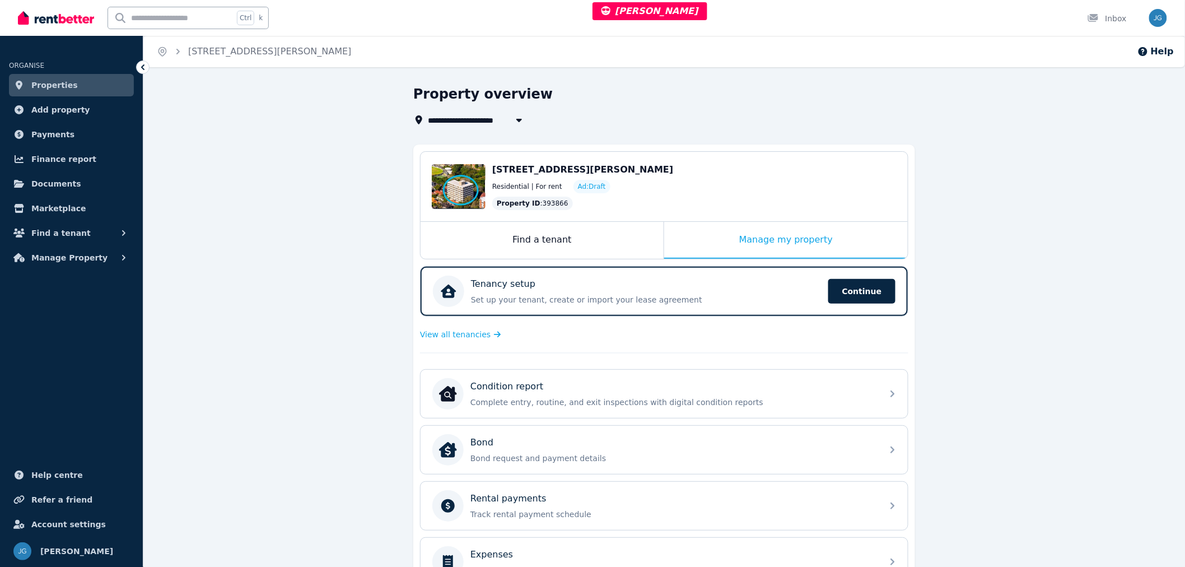
click at [679, 286] on div "Tenancy setup" at bounding box center [646, 283] width 351 height 13
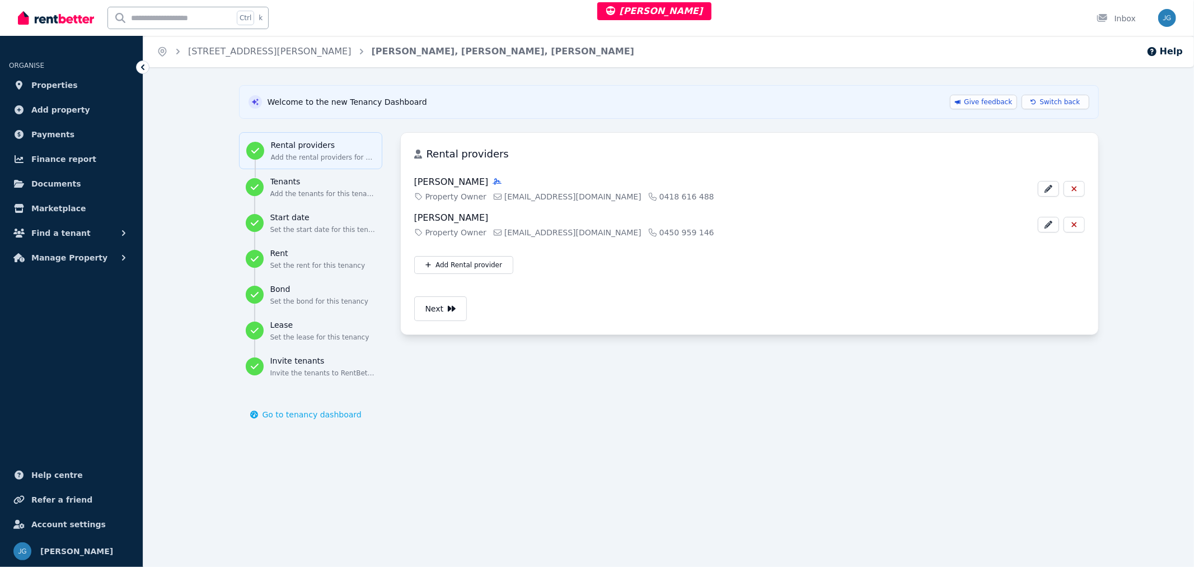
click at [439, 311] on button "Next" at bounding box center [440, 308] width 53 height 25
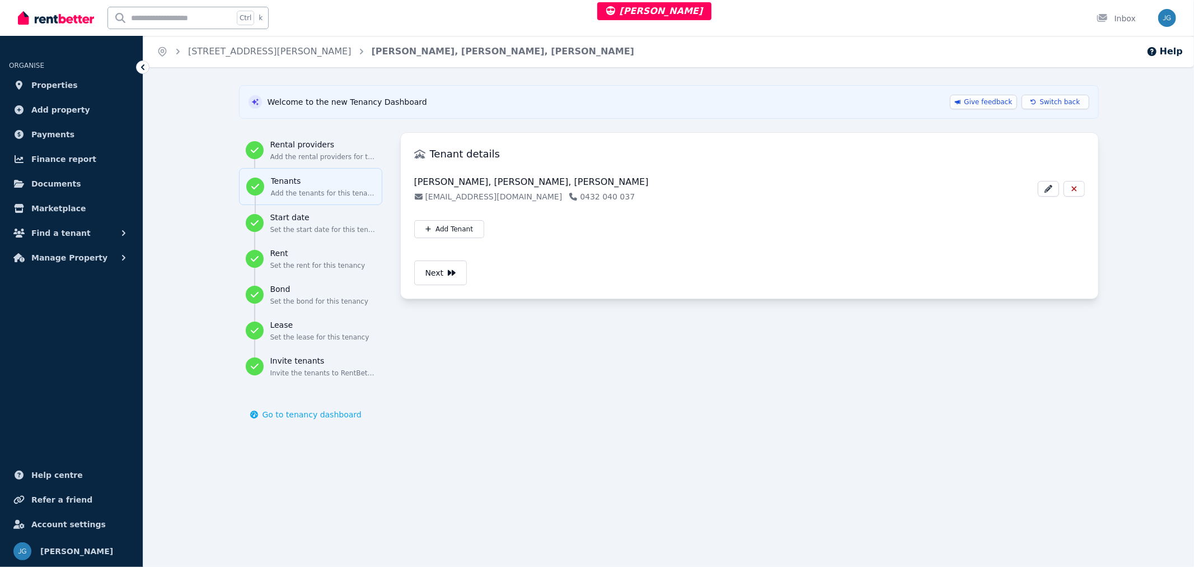
click at [1055, 108] on button "Switch back" at bounding box center [1055, 102] width 67 height 15
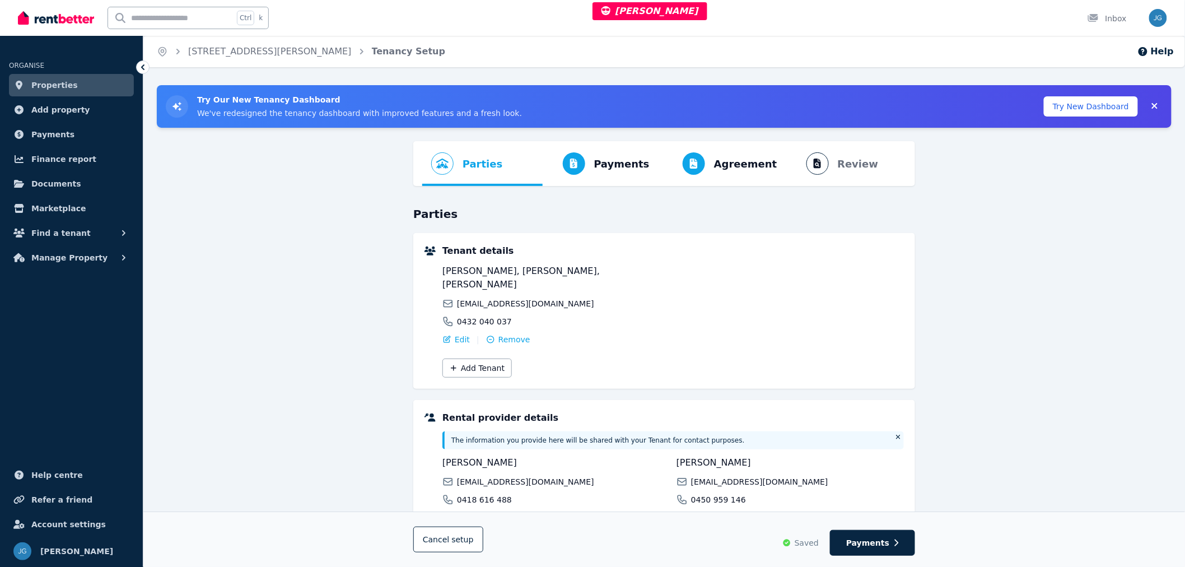
click at [48, 83] on span "Properties" at bounding box center [54, 84] width 46 height 13
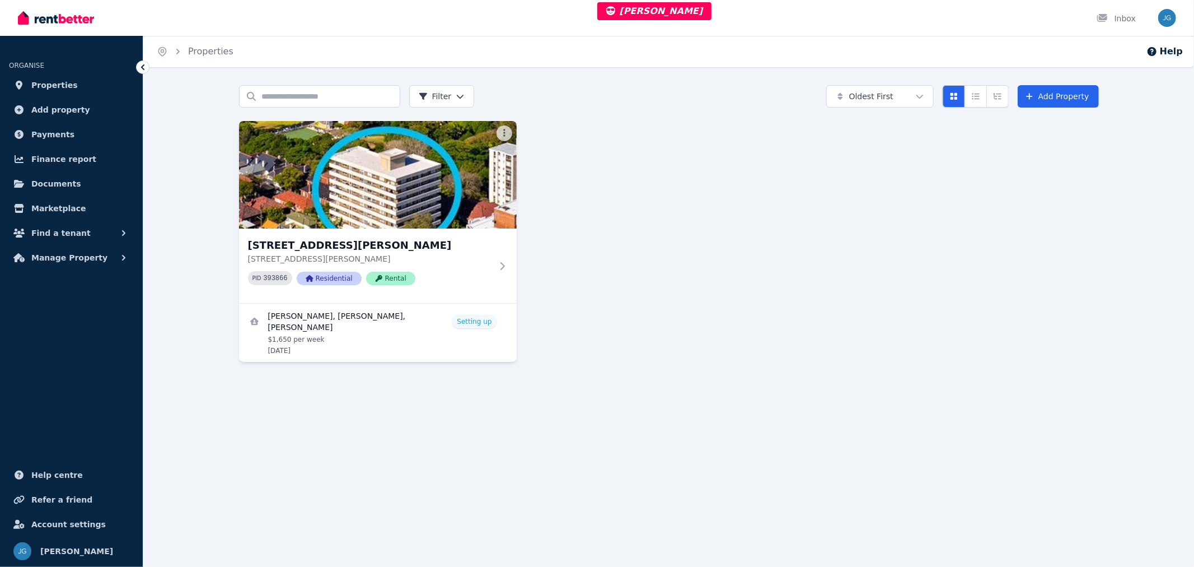
click at [394, 174] on img at bounding box center [378, 175] width 278 height 108
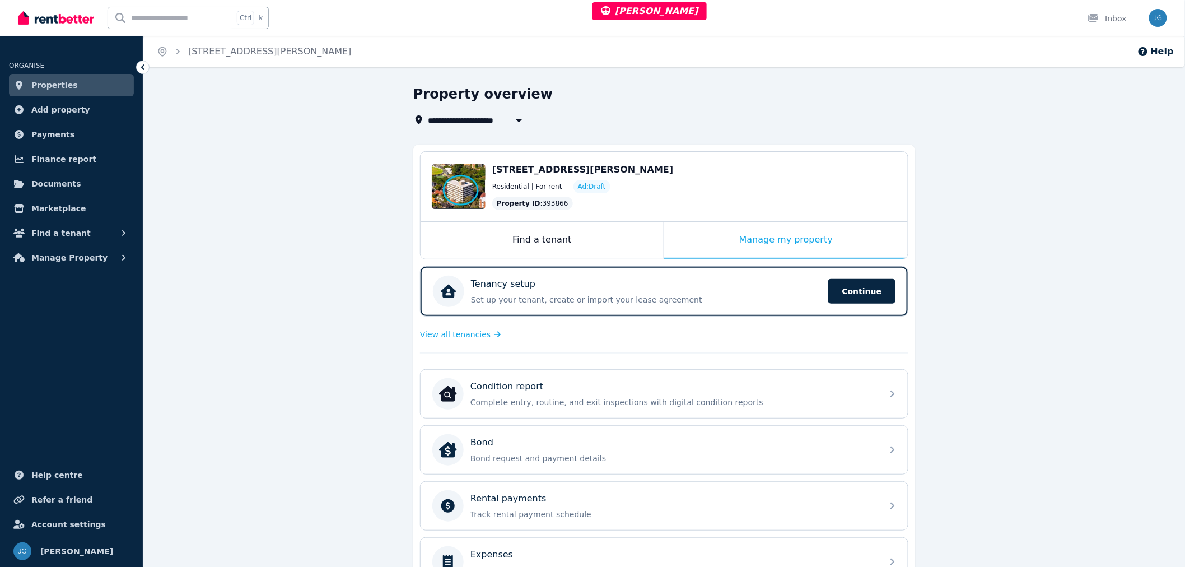
click at [741, 233] on div "Manage my property" at bounding box center [786, 240] width 244 height 37
click at [702, 281] on div "Tenancy setup" at bounding box center [646, 283] width 351 height 13
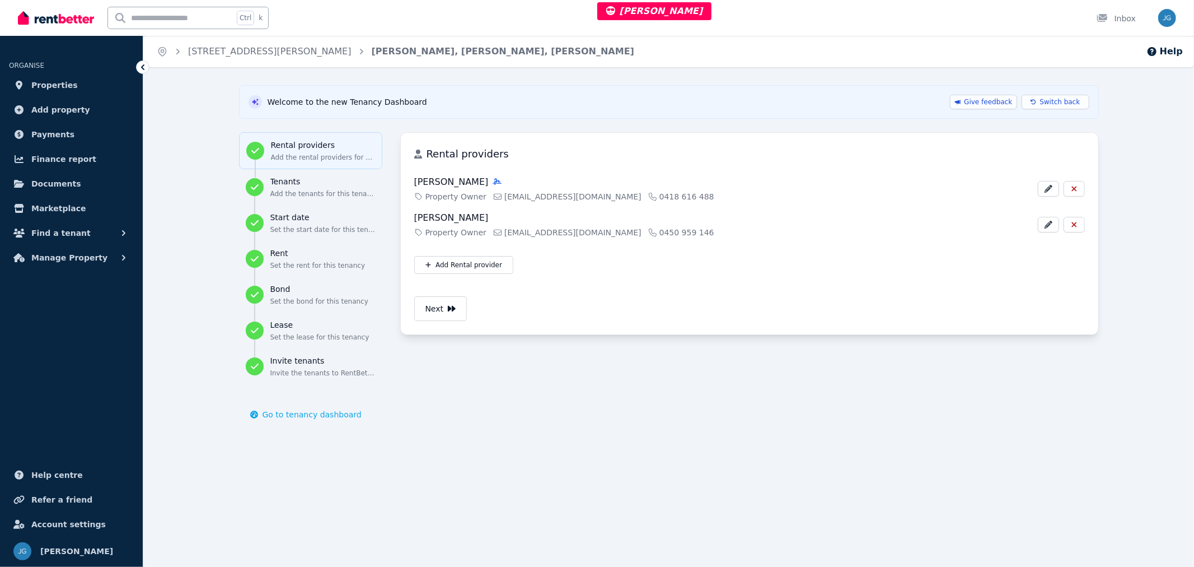
click at [1072, 101] on span "Switch back" at bounding box center [1060, 101] width 40 height 9
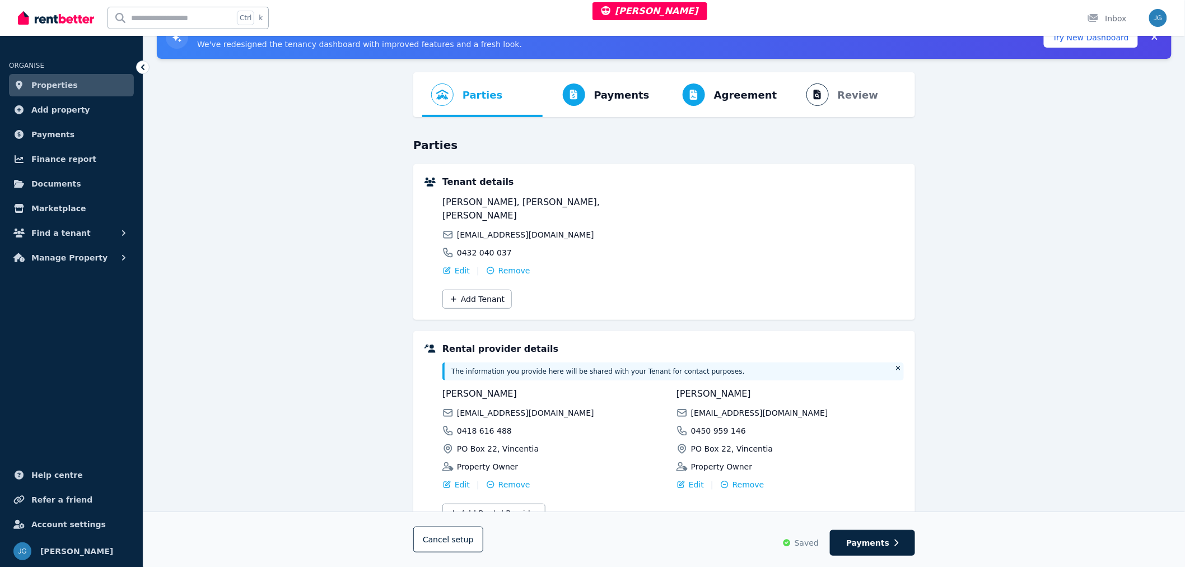
scroll to position [47, 0]
